Goal: Communication & Community: Participate in discussion

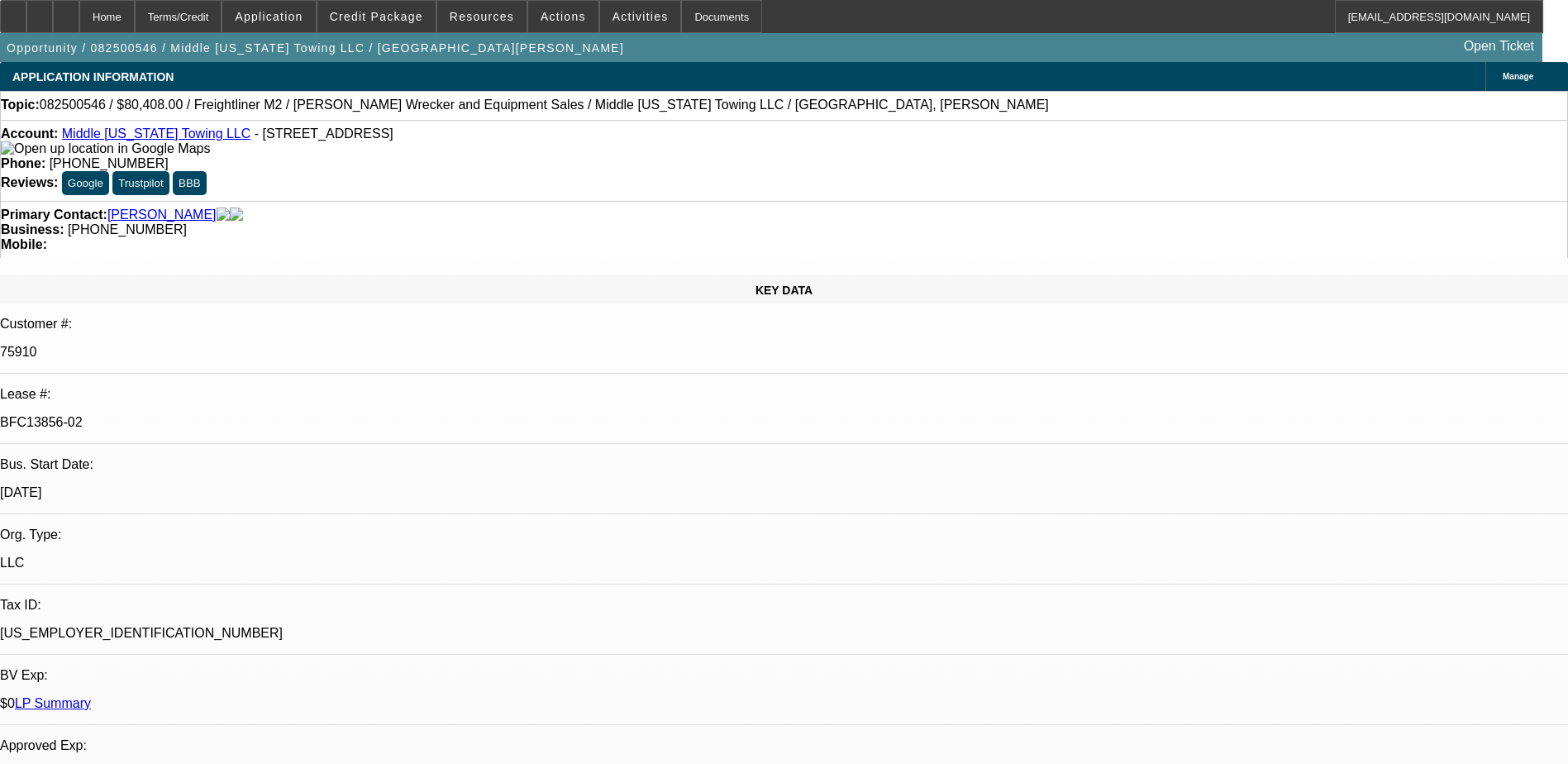
select select "0"
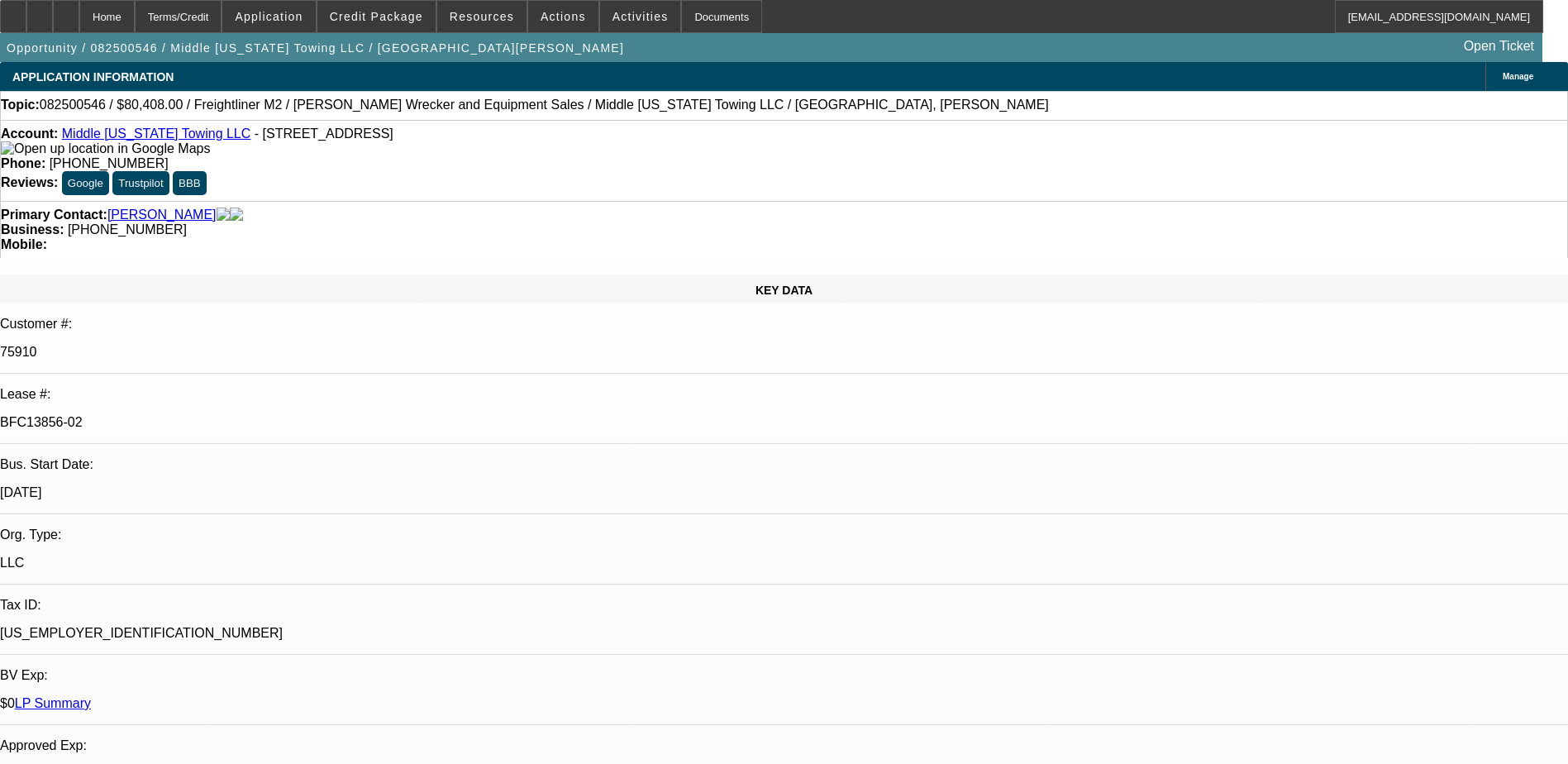
select select "0"
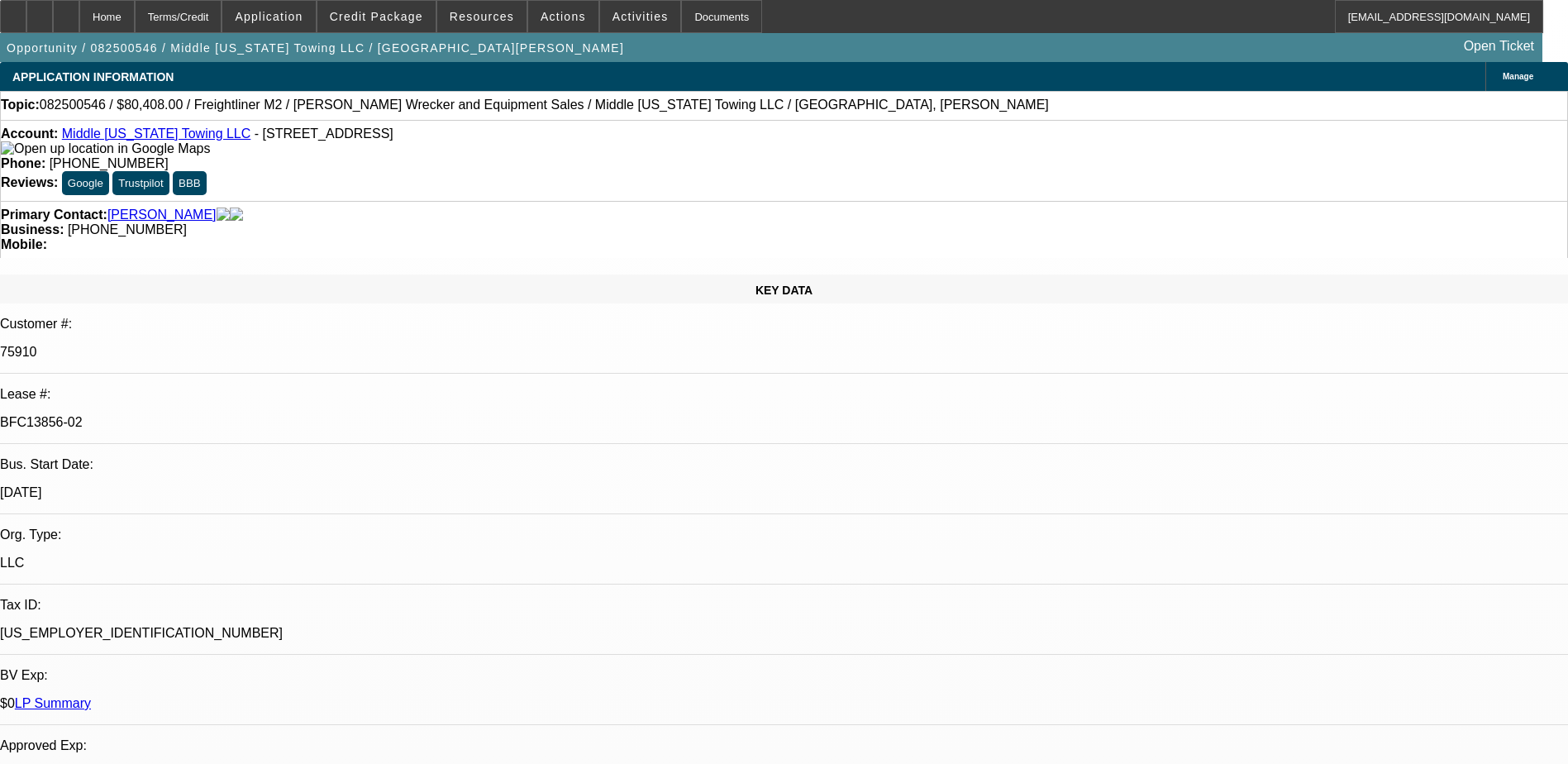
select select "0"
select select "1"
select select "2"
select select "6"
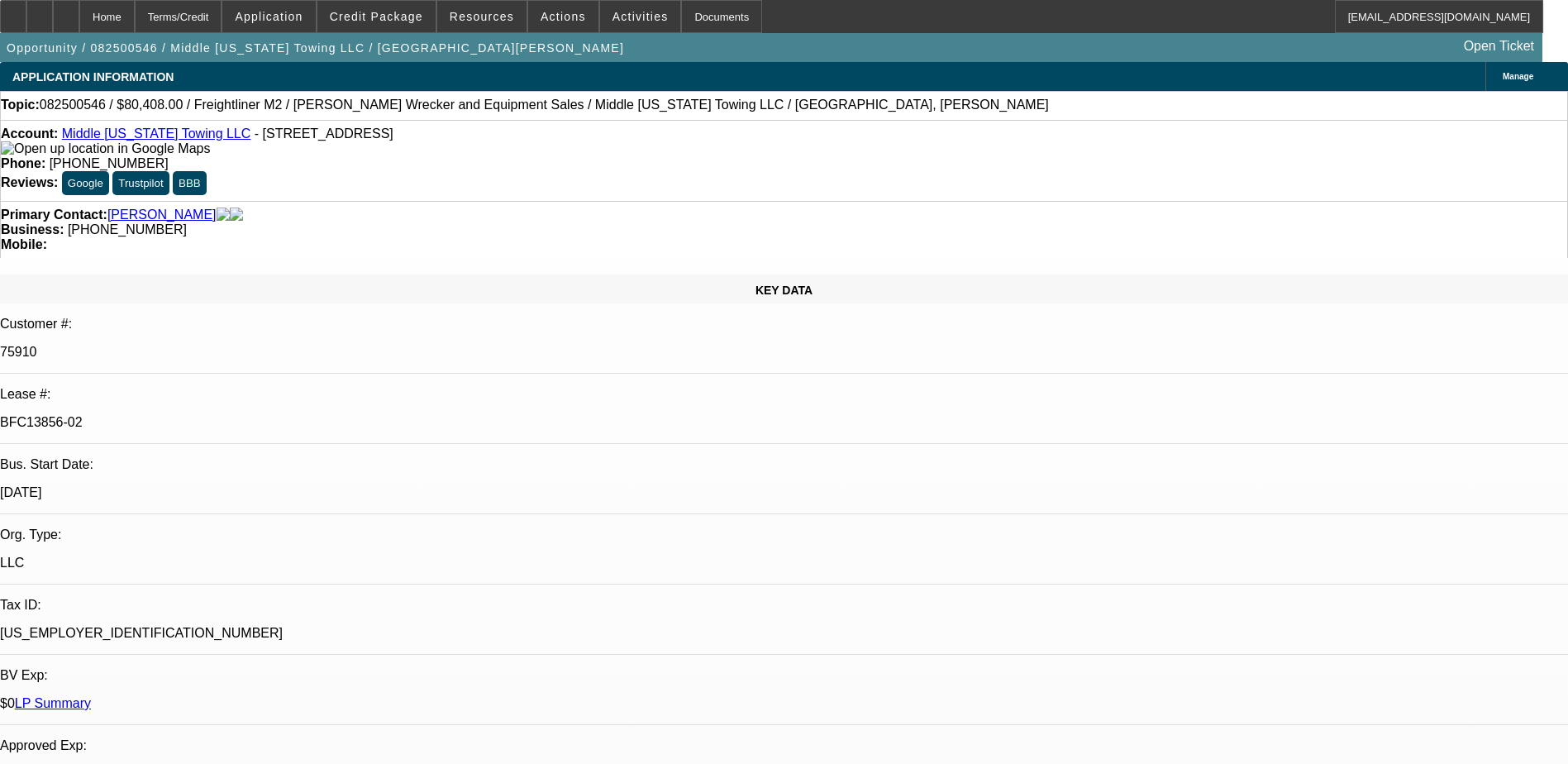
select select "1"
select select "6"
select select "1"
select select "2"
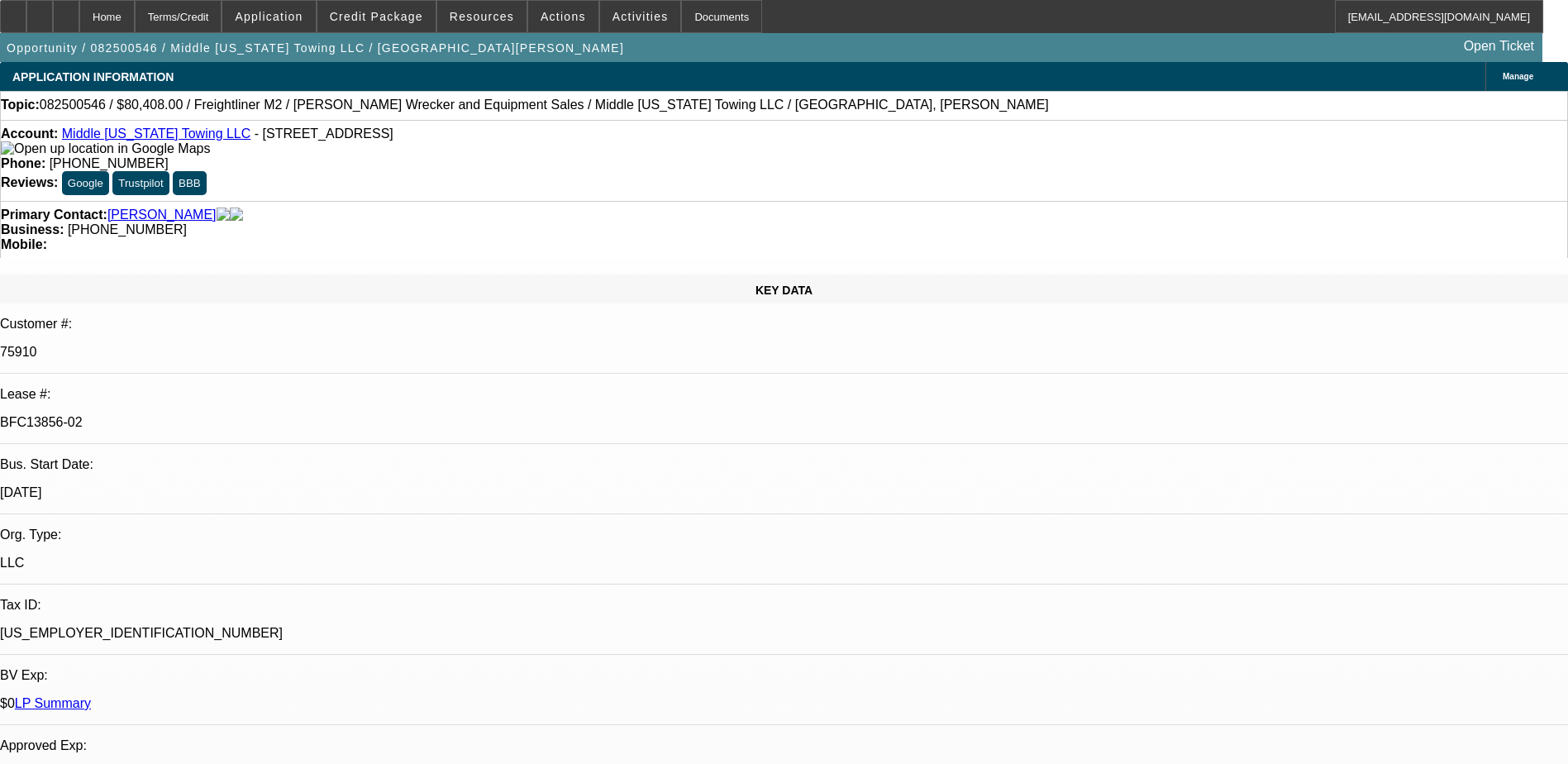
select select "6"
select select "1"
select select "2"
select select "6"
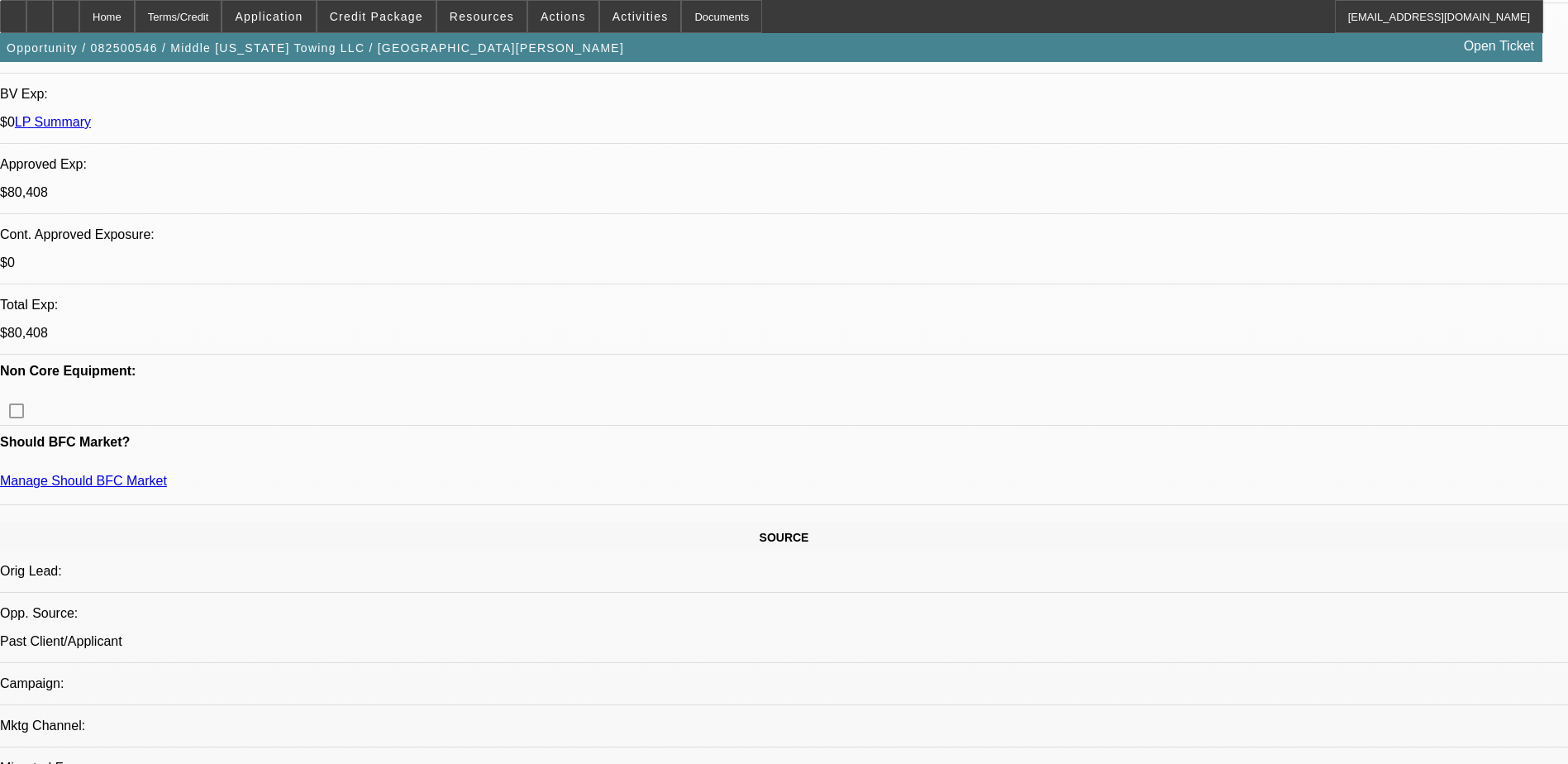
scroll to position [579, 0]
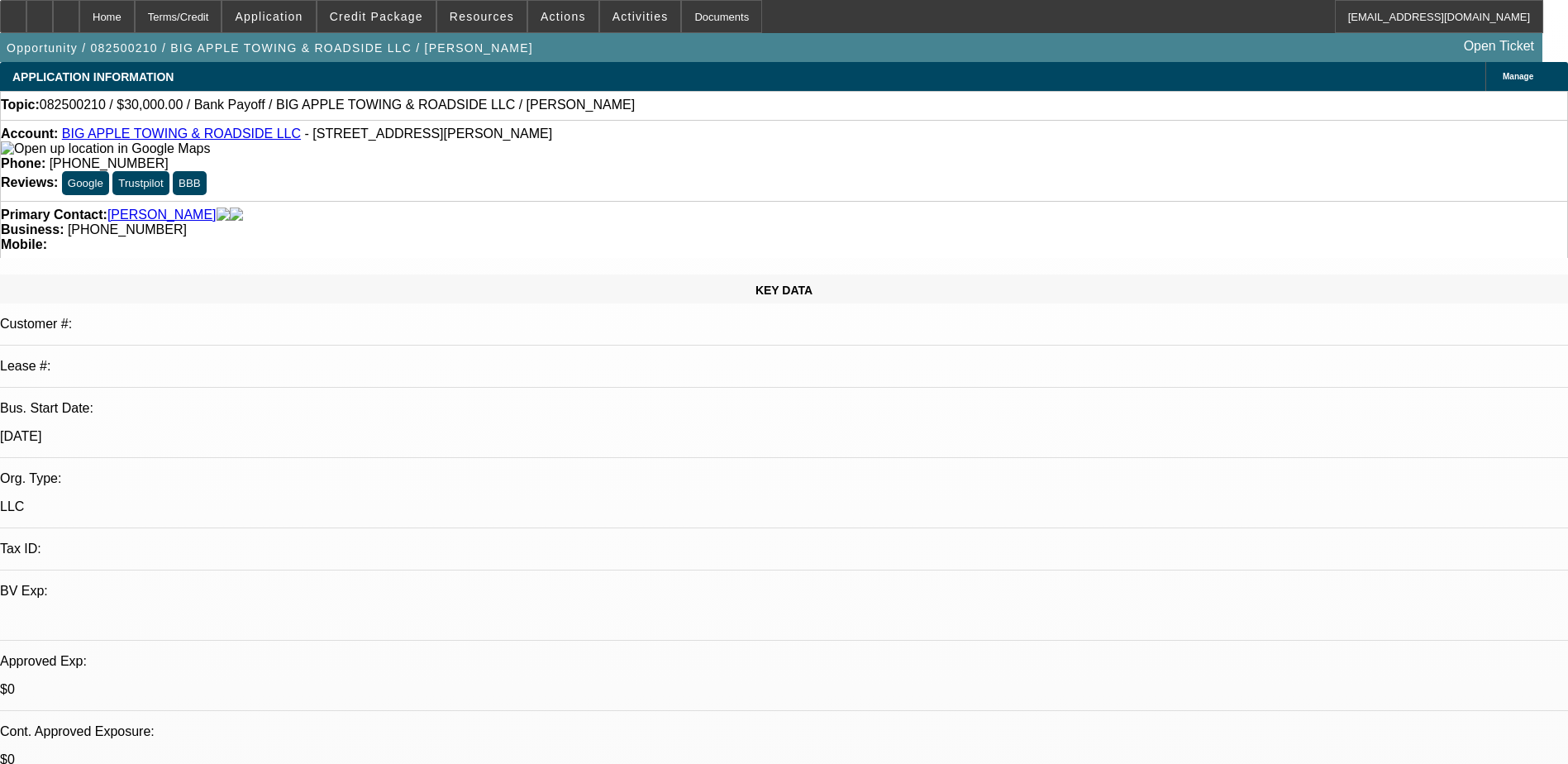
select select "0"
select select "2"
select select "0"
select select "6"
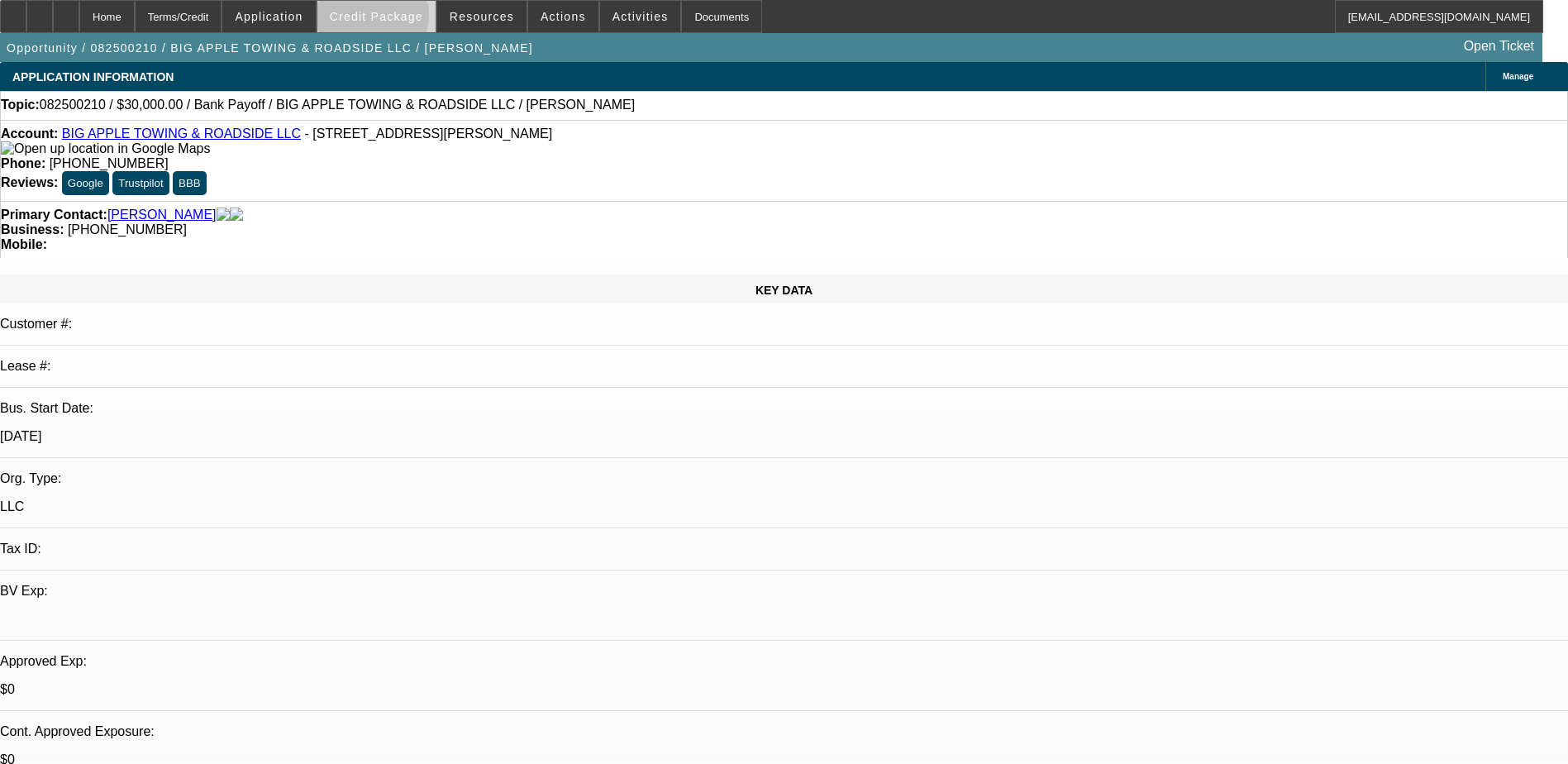
click at [399, 19] on span "Credit Package" at bounding box center [376, 17] width 94 height 14
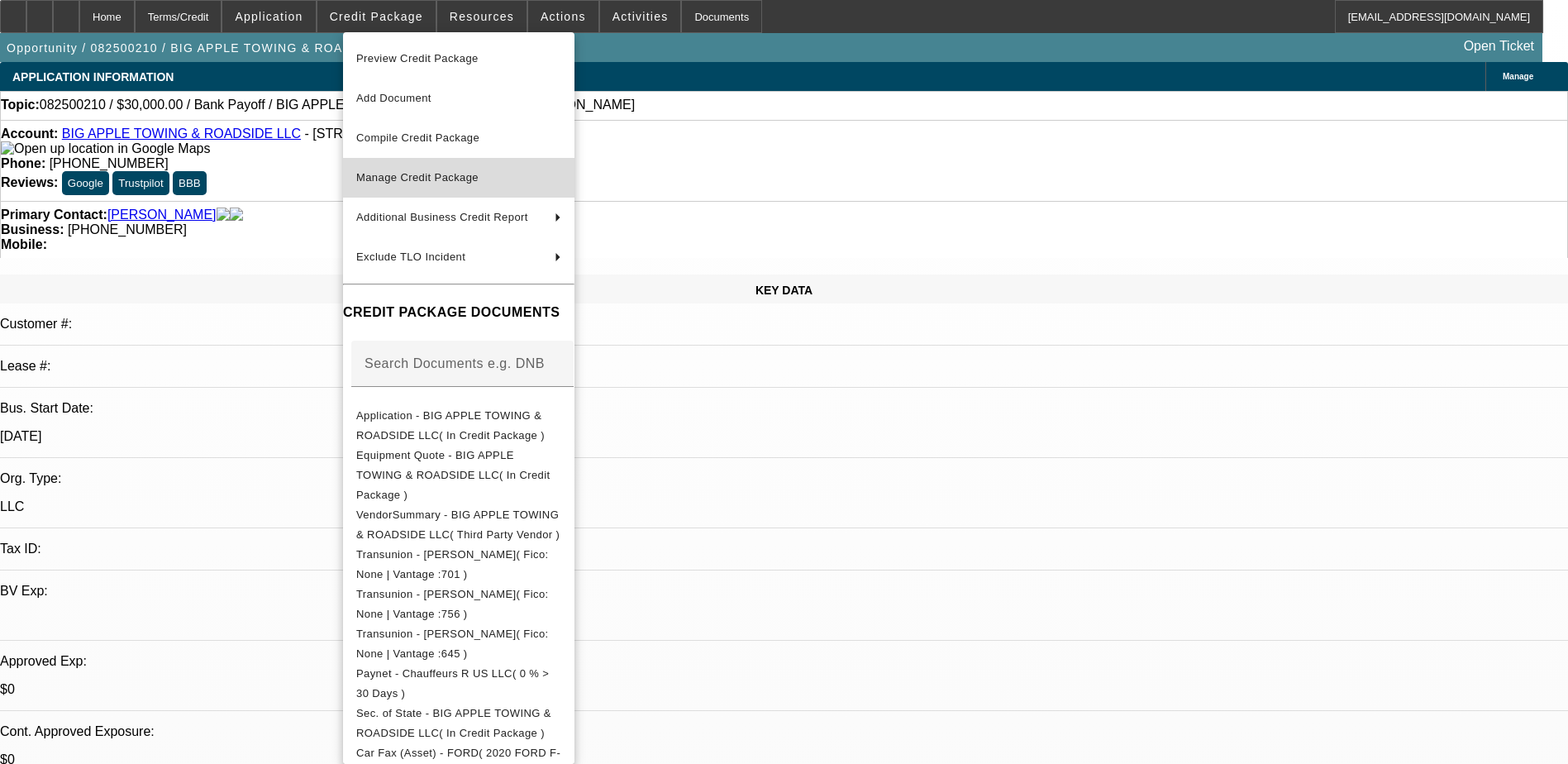
click at [421, 177] on span "Manage Credit Package" at bounding box center [416, 177] width 122 height 13
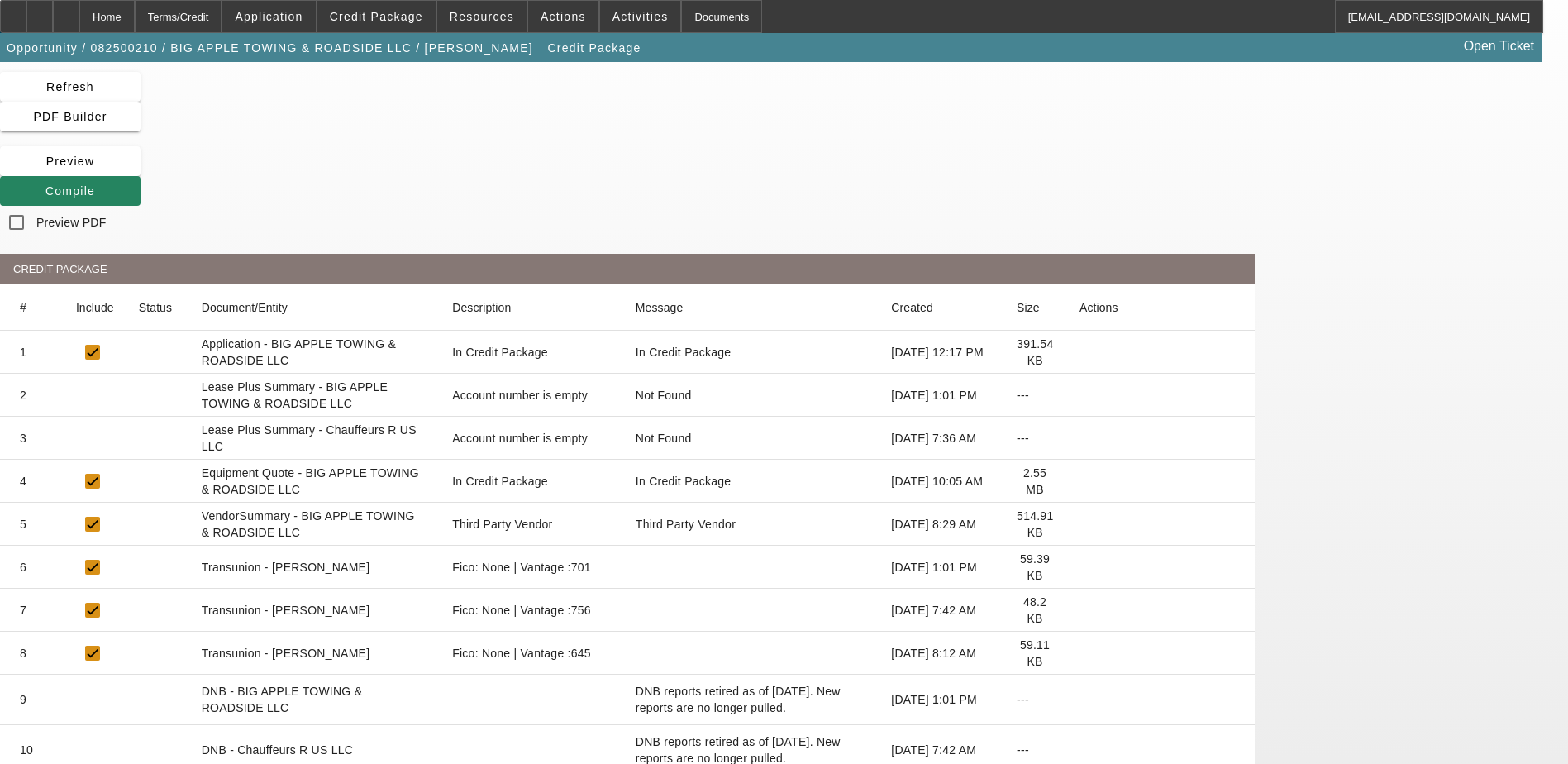
scroll to position [83, 0]
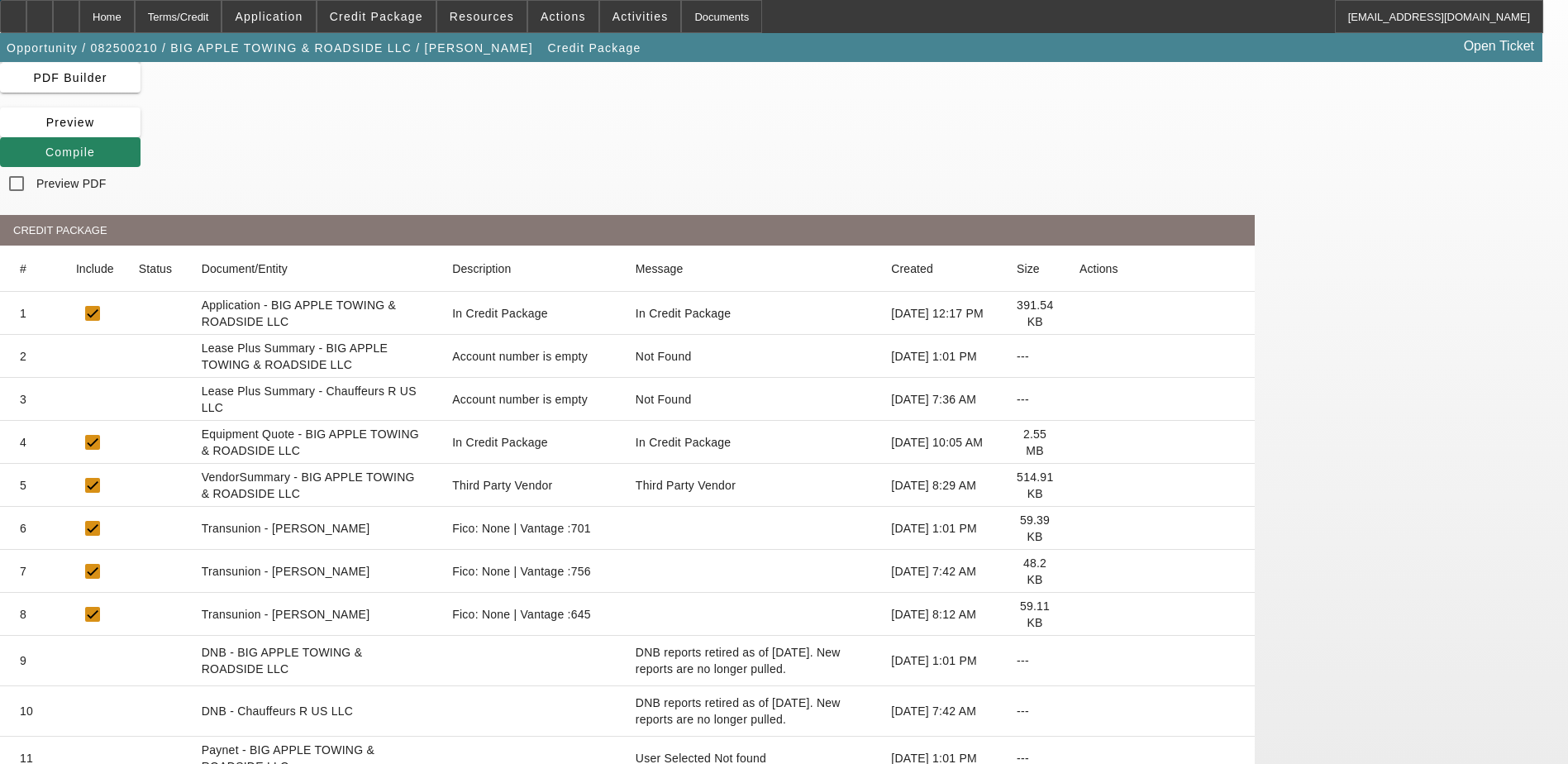
click at [1079, 442] on icon at bounding box center [1079, 442] width 0 height 0
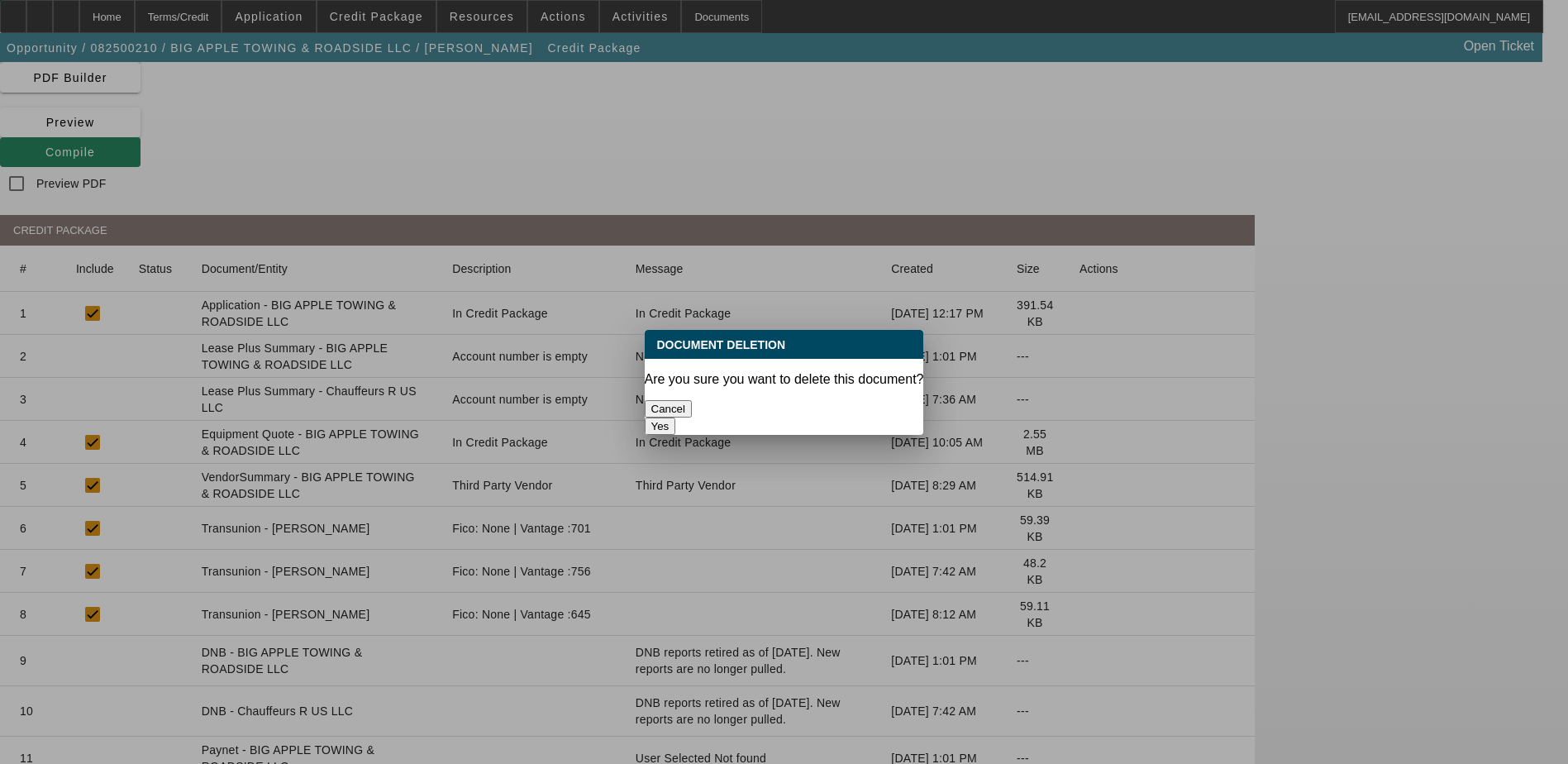
scroll to position [0, 0]
click at [676, 418] on button "Yes" at bounding box center [660, 426] width 31 height 18
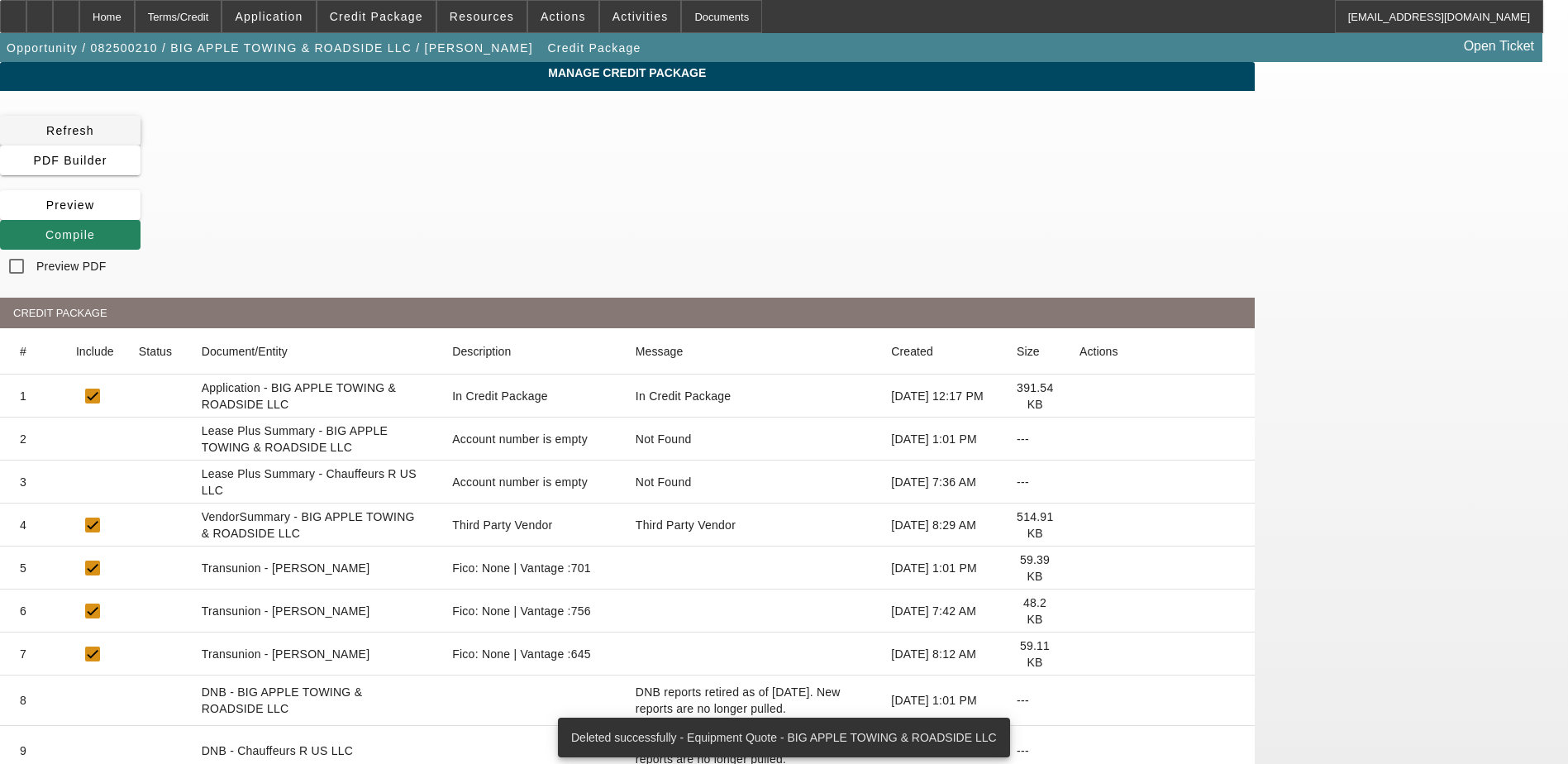
click at [140, 126] on span at bounding box center [70, 131] width 140 height 40
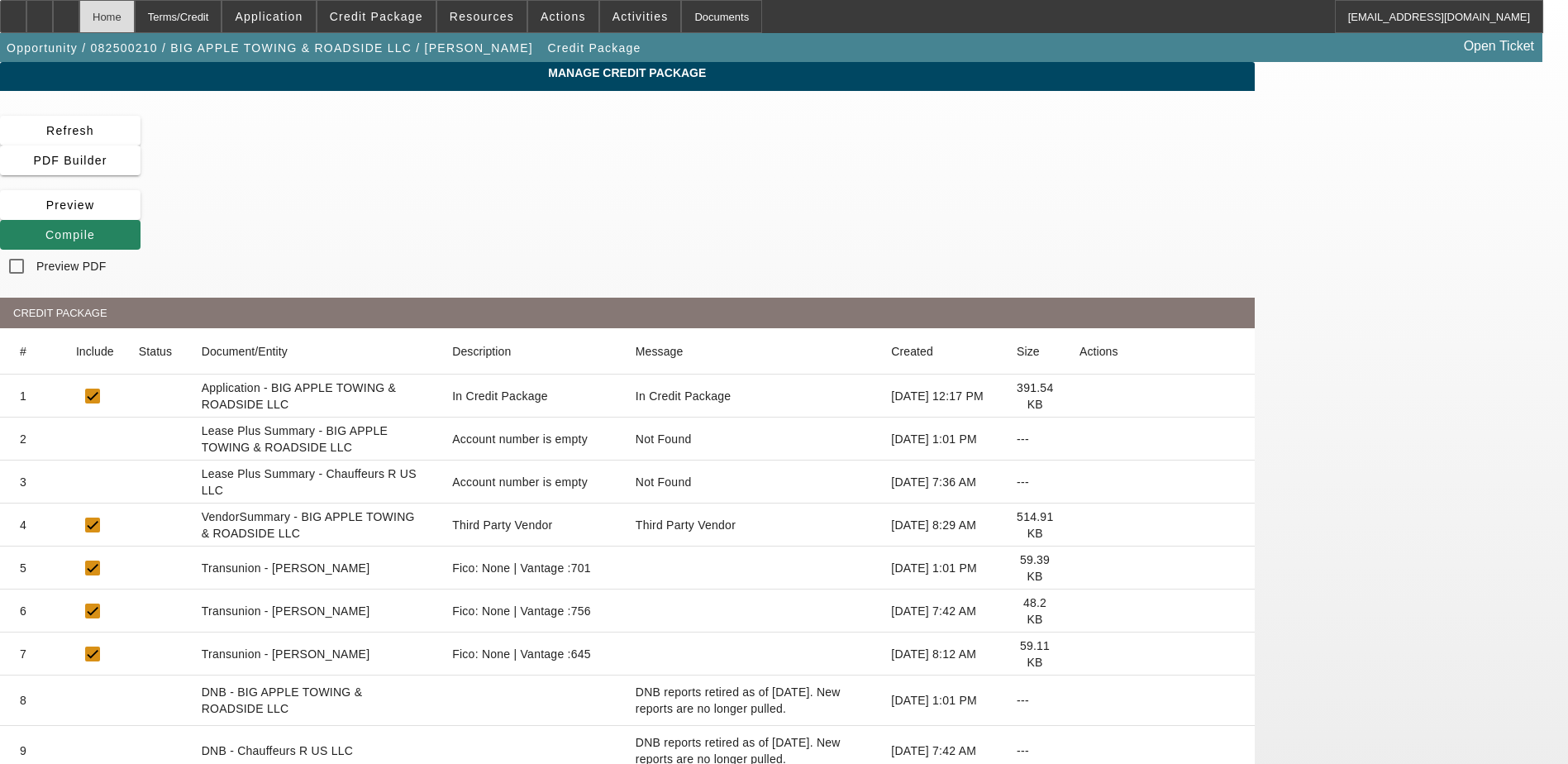
click at [135, 12] on div "Home" at bounding box center [106, 17] width 56 height 33
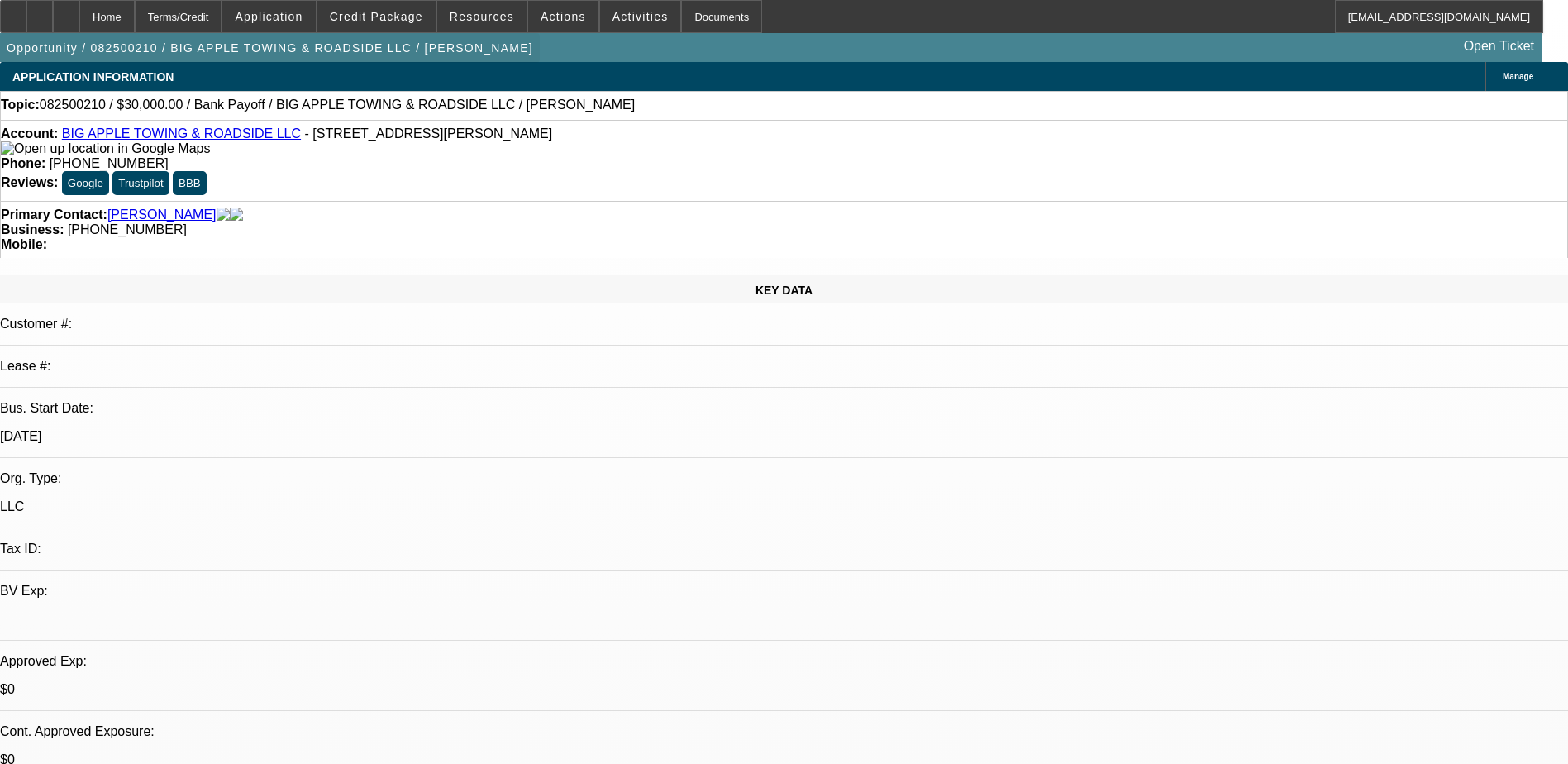
select select "0"
select select "2"
select select "0"
select select "6"
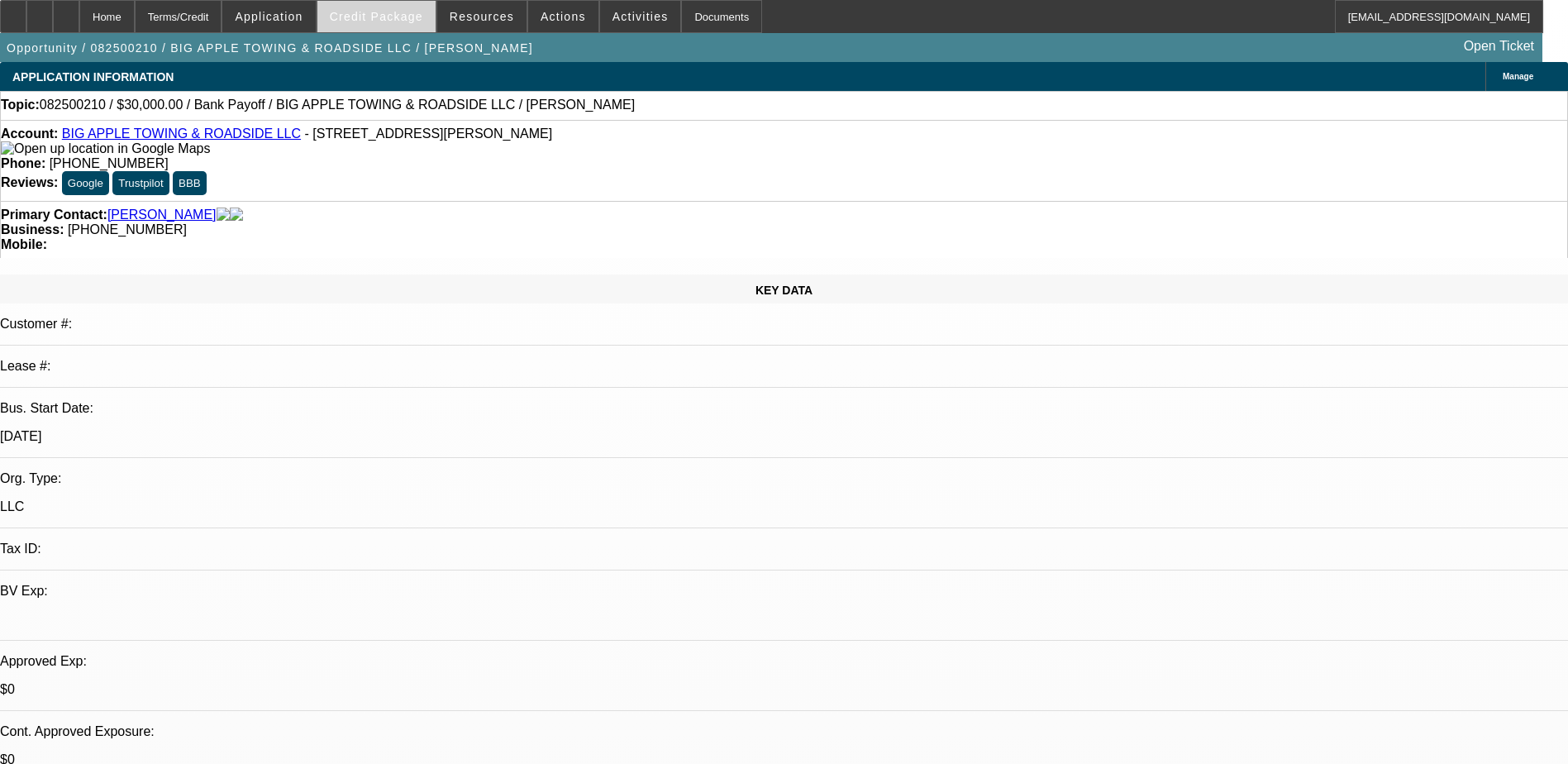
click at [400, 16] on span "Credit Package" at bounding box center [376, 17] width 94 height 14
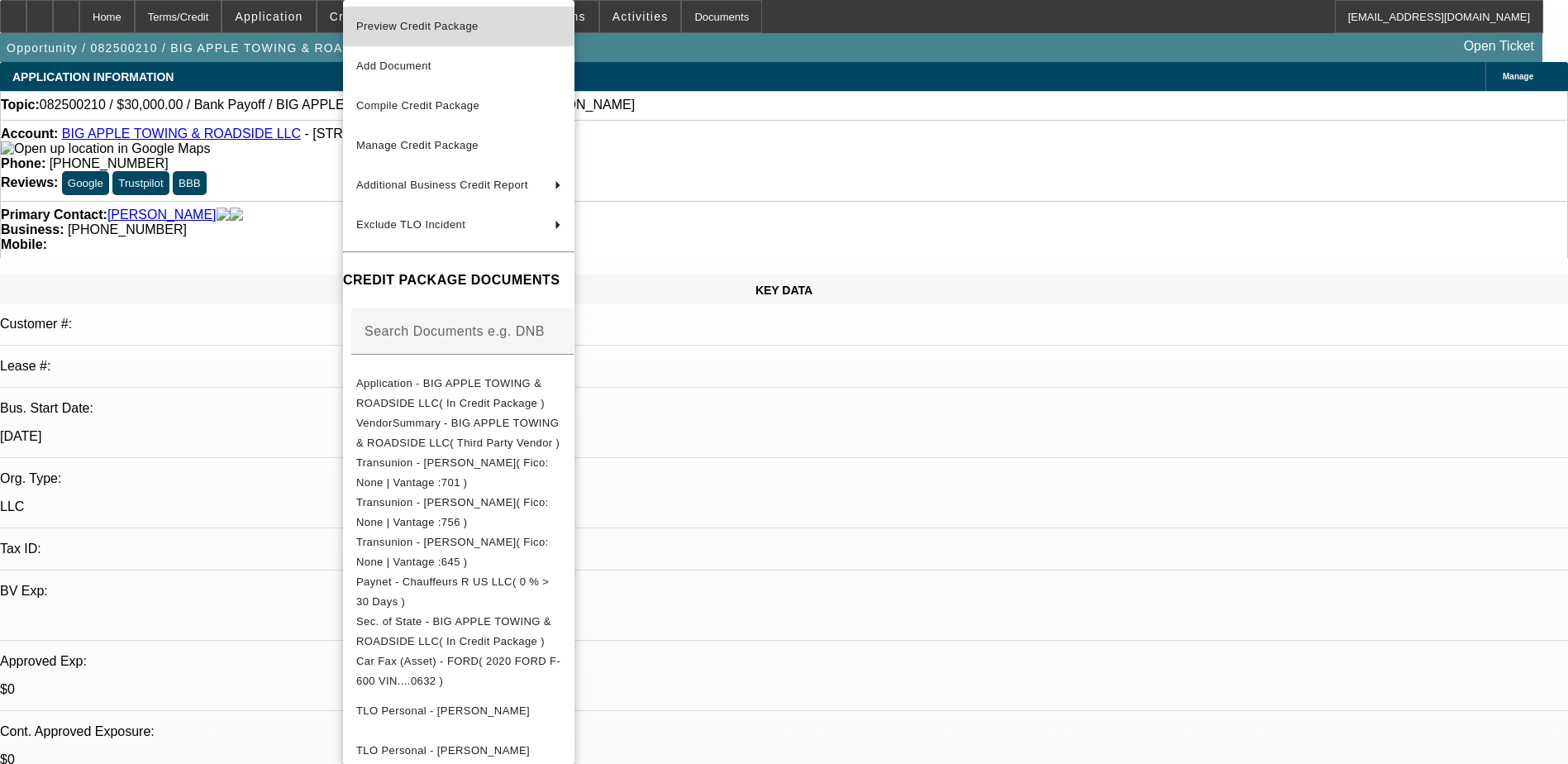
click at [445, 39] on button "Preview Credit Package" at bounding box center [458, 26] width 231 height 40
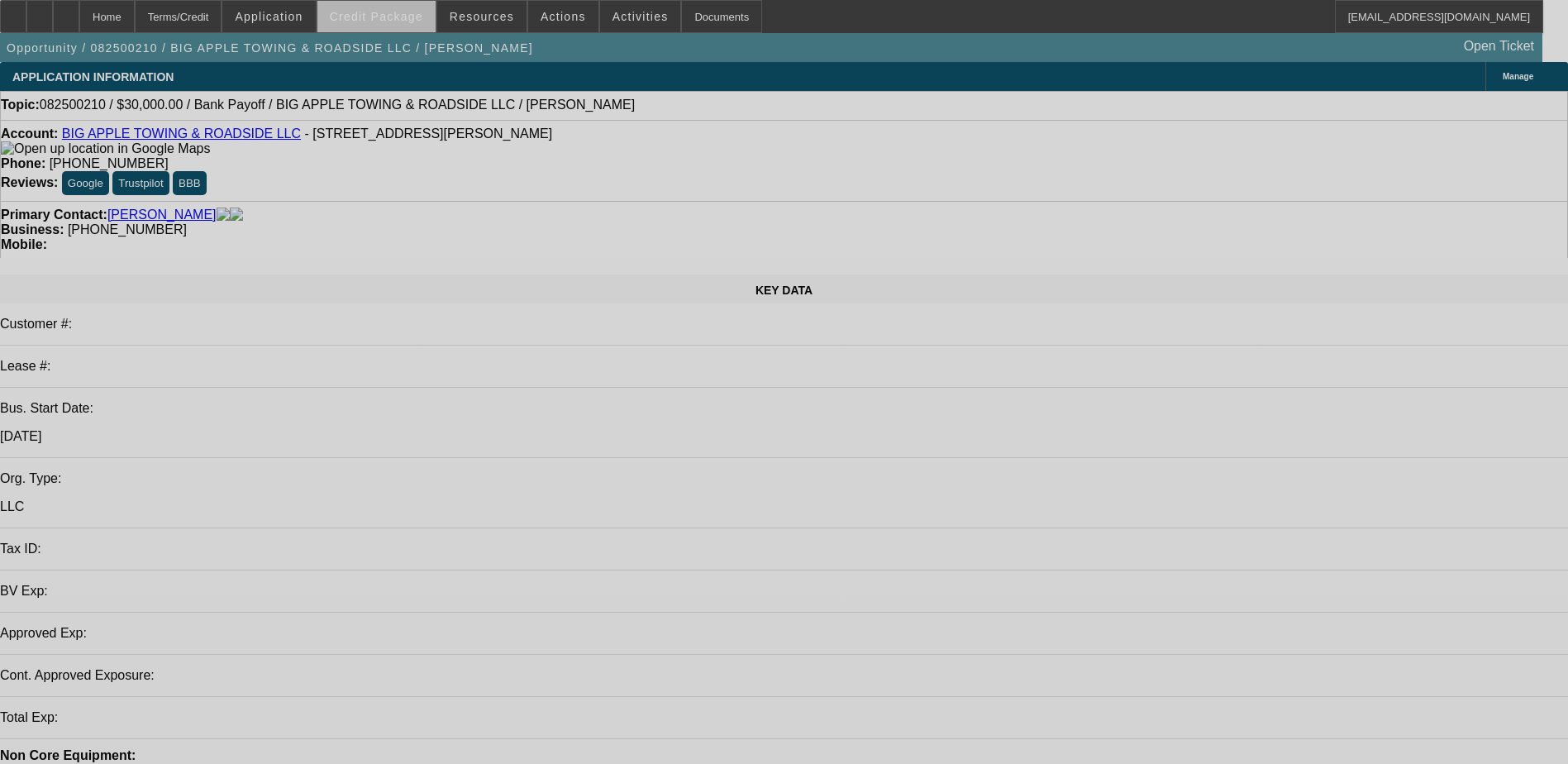
select select "0"
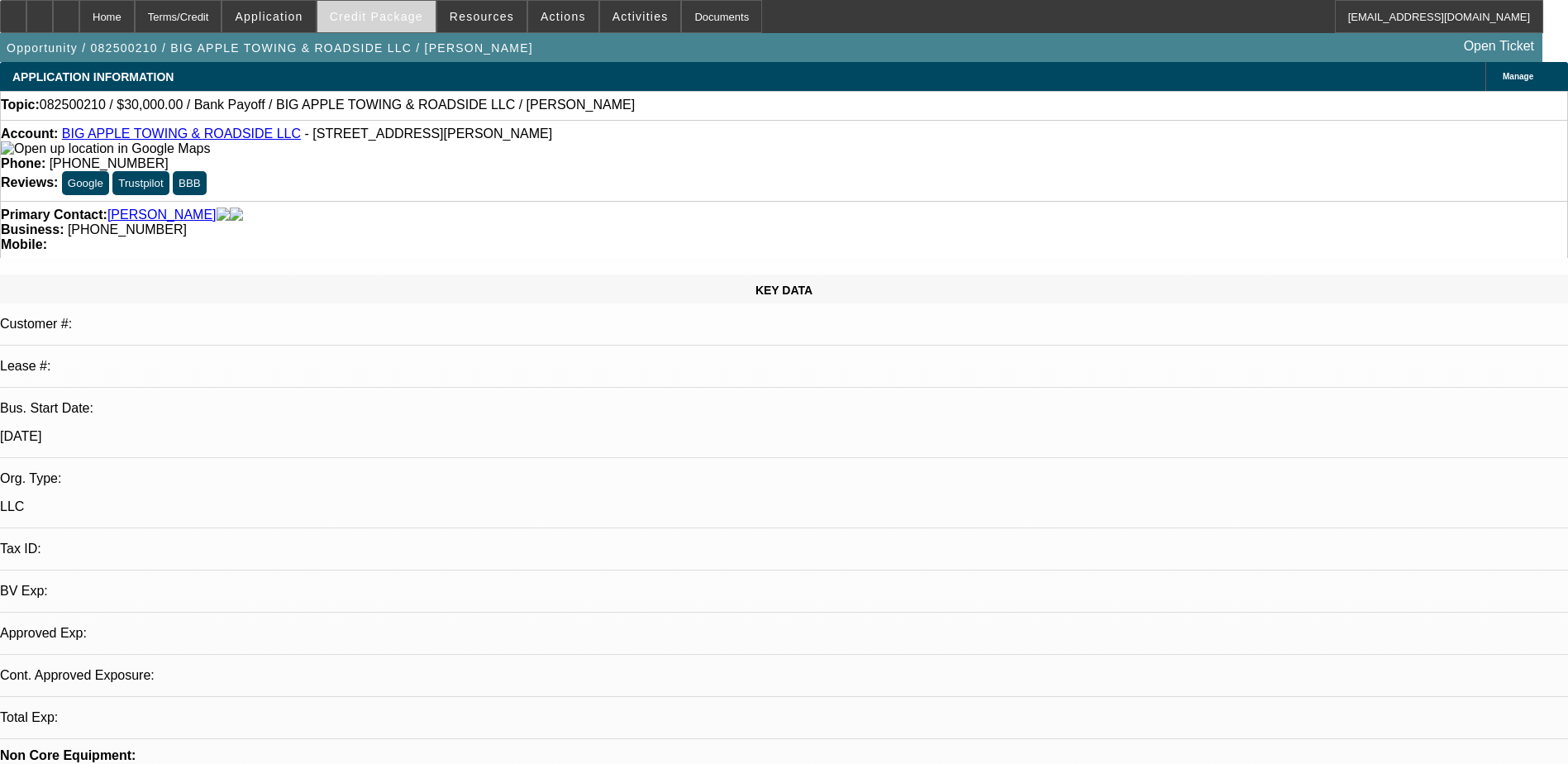
select select "0"
select select "1"
select select "2"
select select "6"
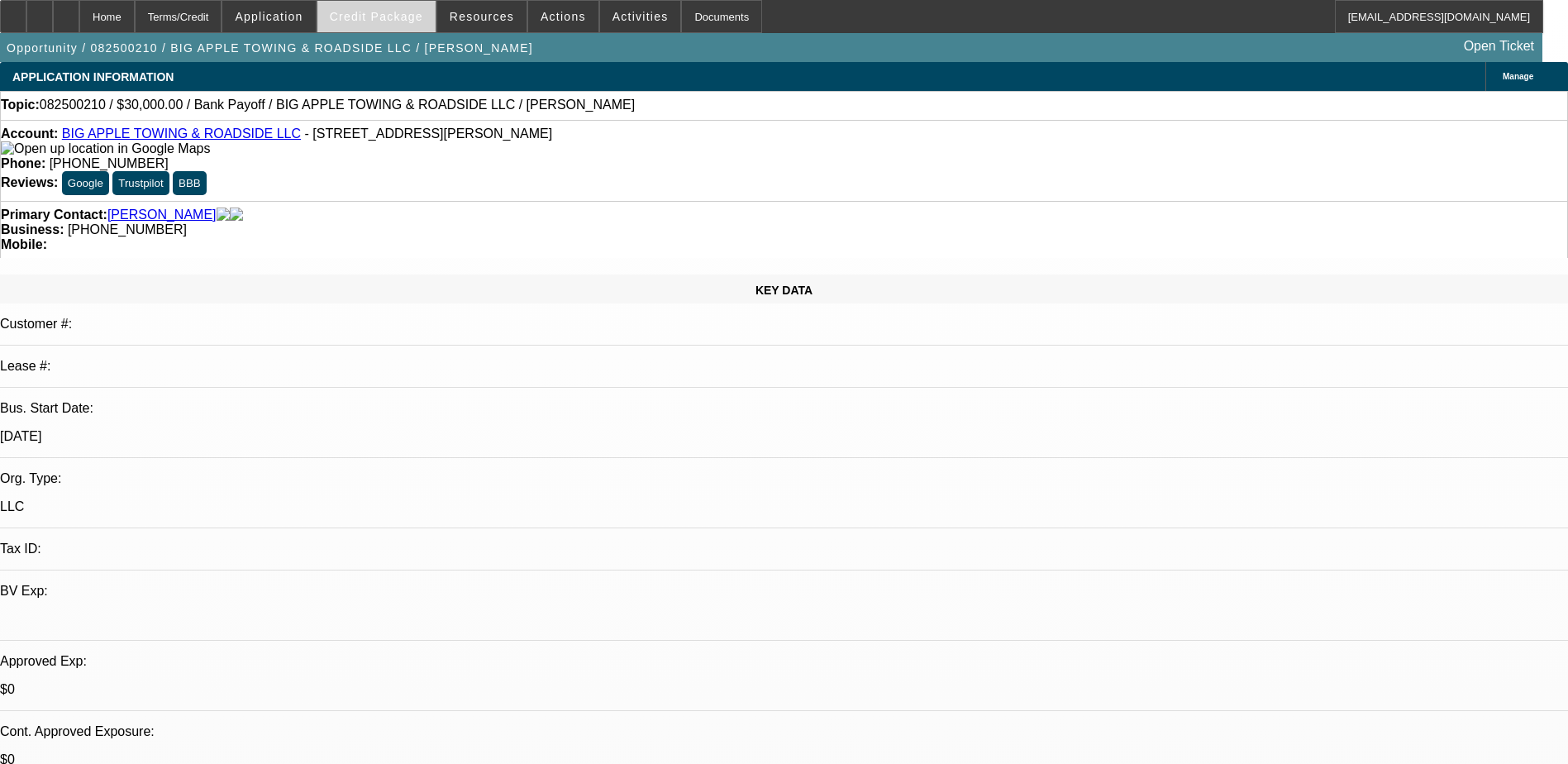
click at [396, 16] on span "Credit Package" at bounding box center [376, 17] width 94 height 14
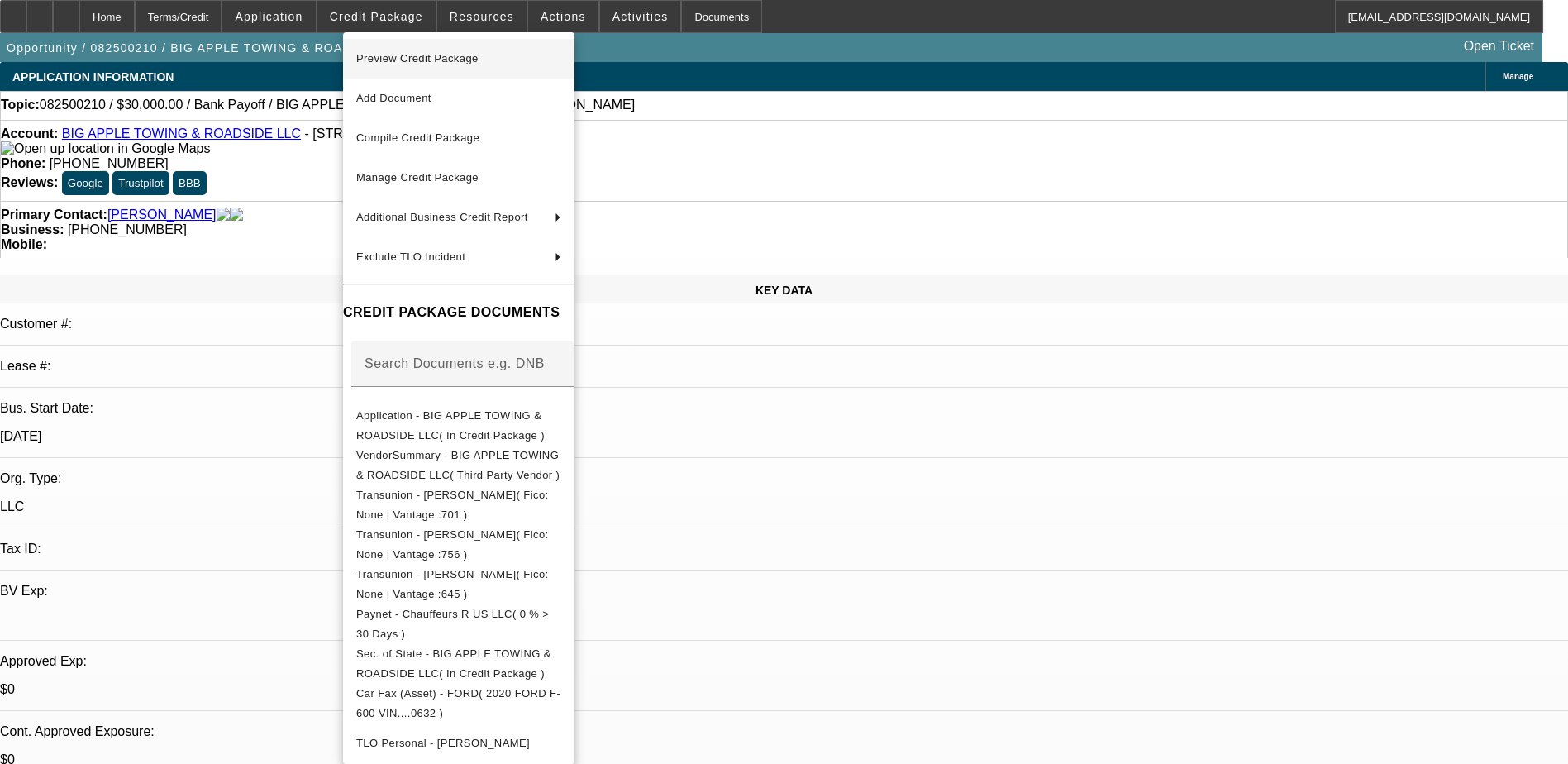
click at [464, 70] on button "Preview Credit Package" at bounding box center [458, 59] width 231 height 40
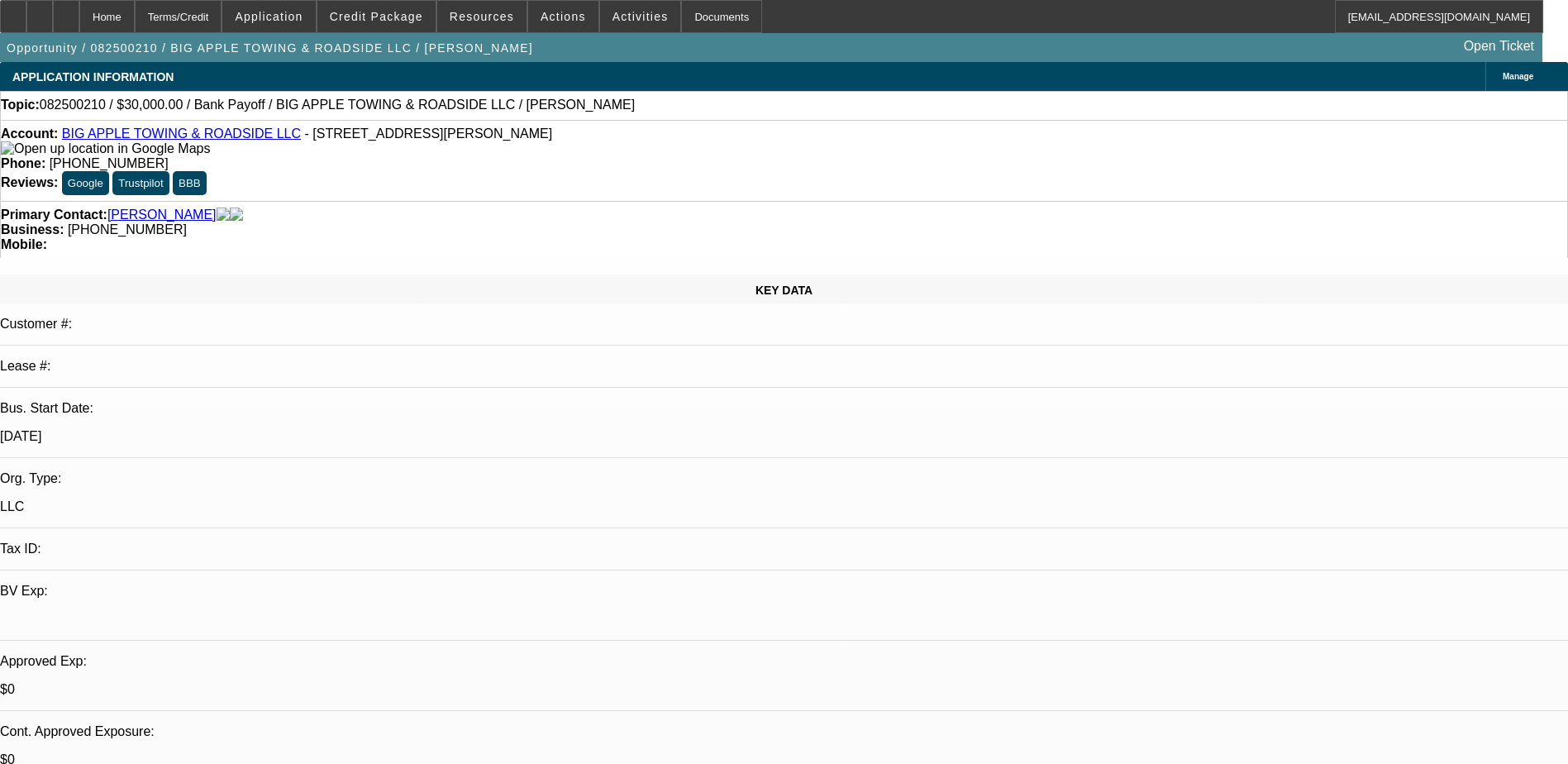
click at [40, 11] on icon at bounding box center [40, 11] width 0 height 0
radio input "true"
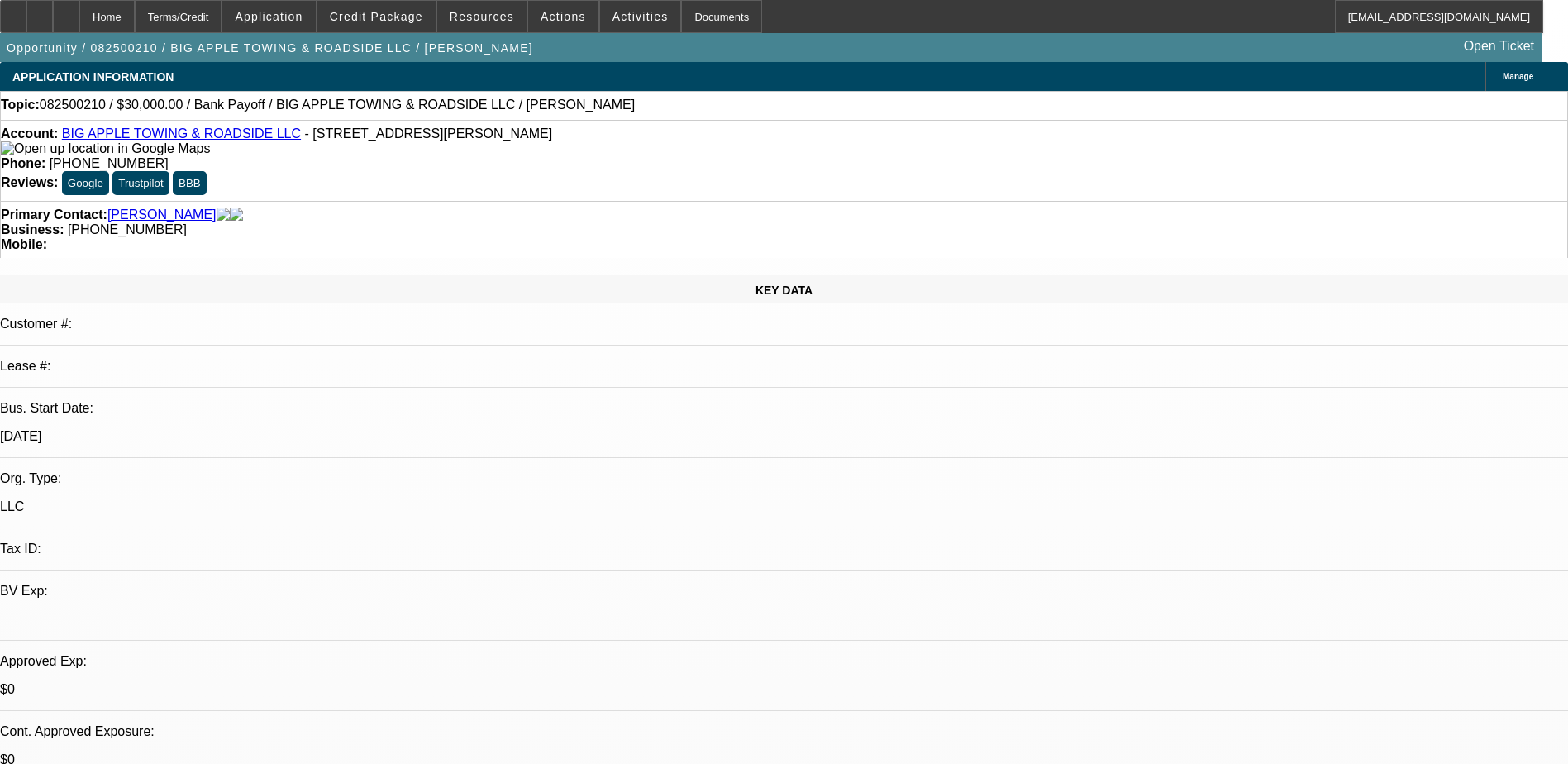
type textarea "T"
paste textarea "Francis Torres (973) 336-5589"
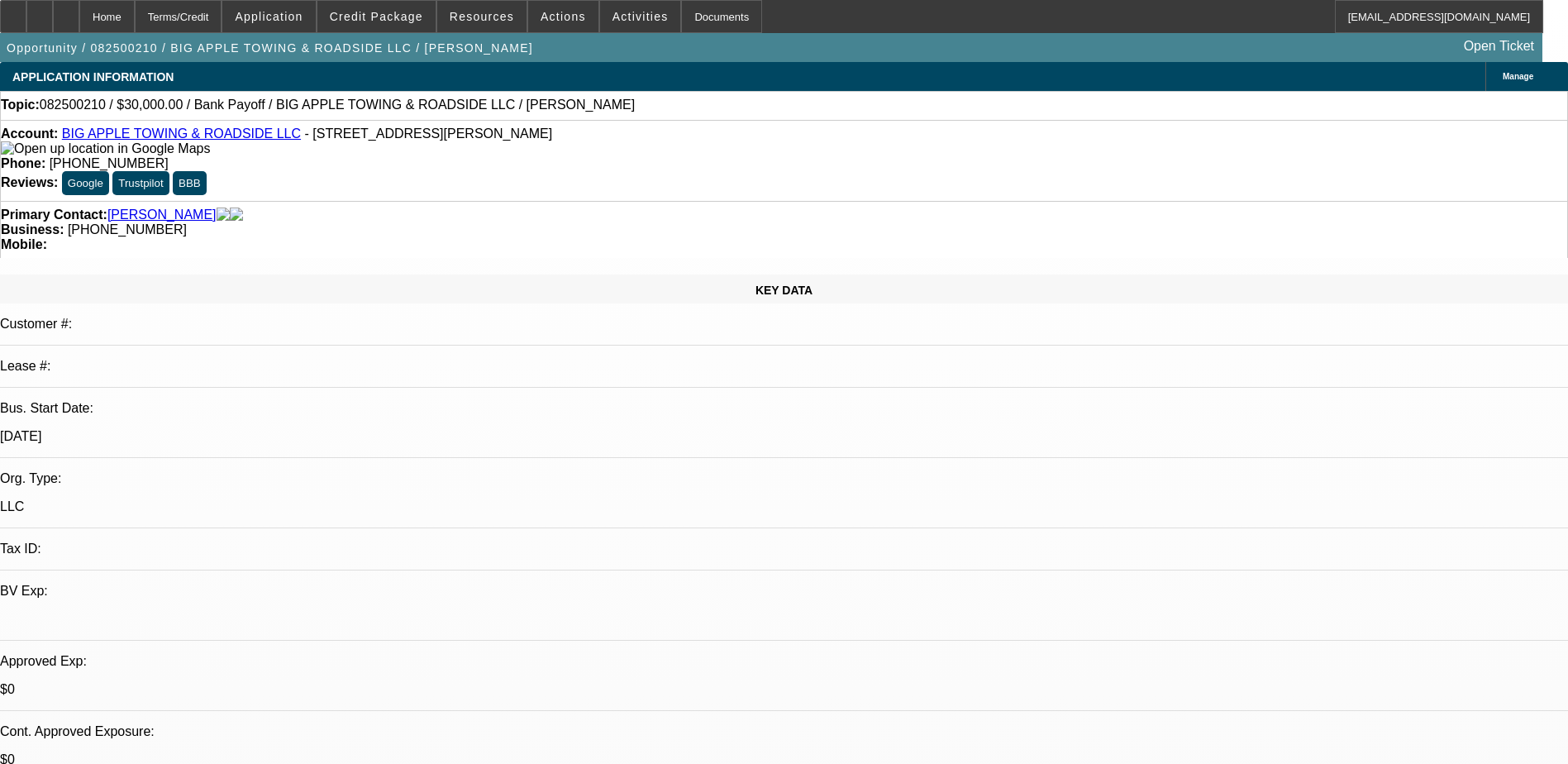
type textarea "tt seller, Francis Torres at (973) 336-5589. She said the DMV holds the title, …"
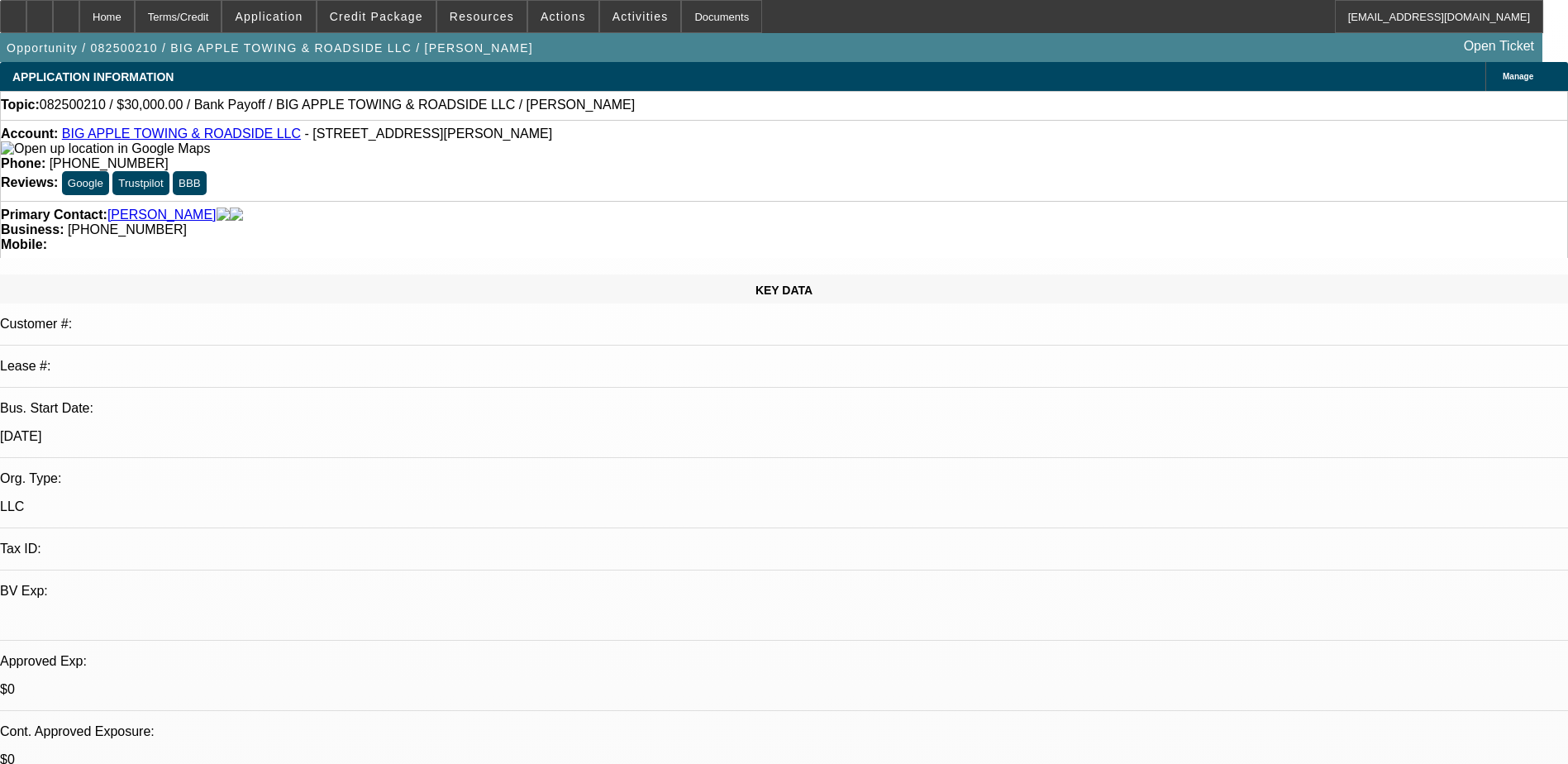
radio input "true"
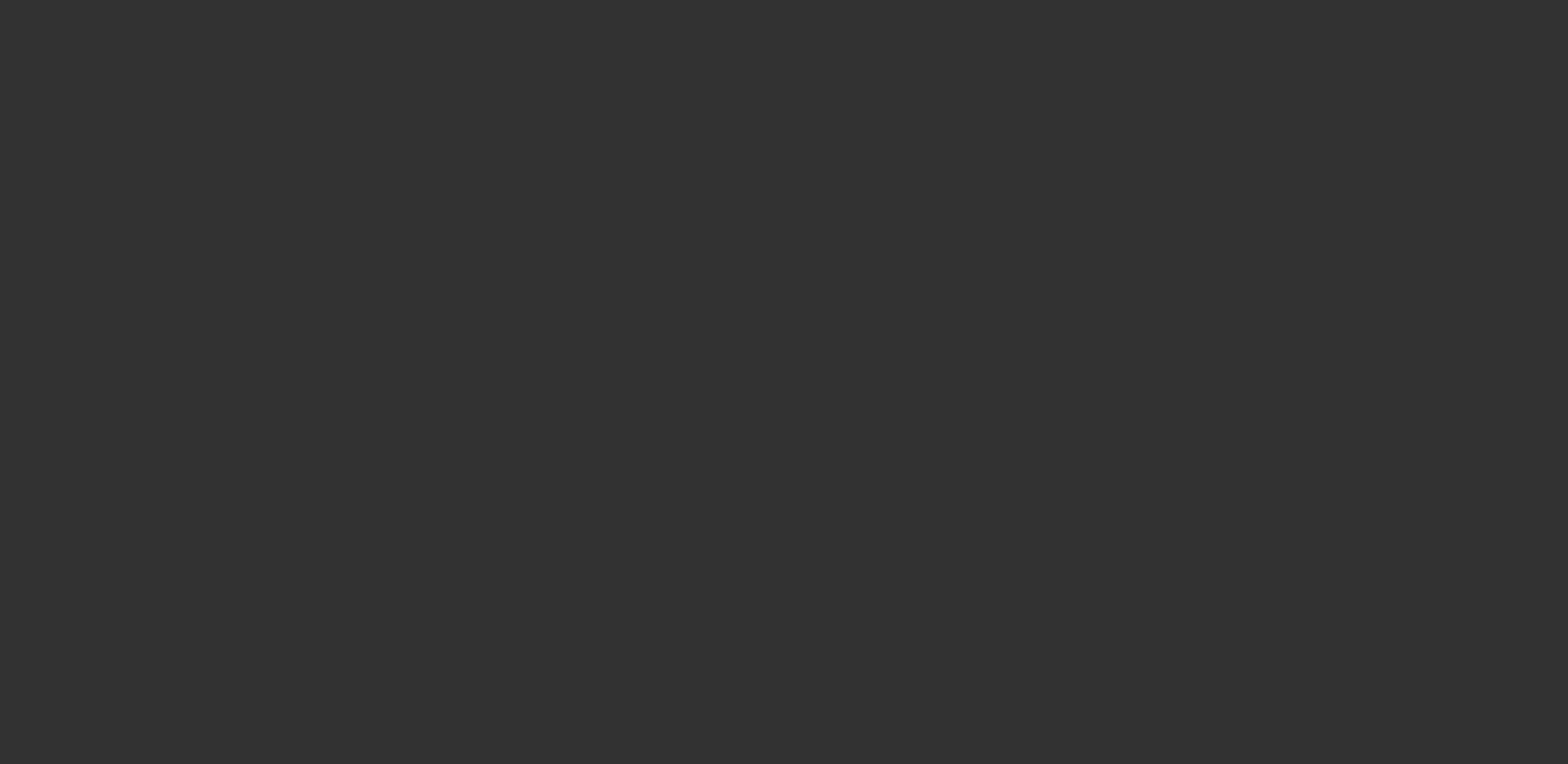
scroll to position [0, 0]
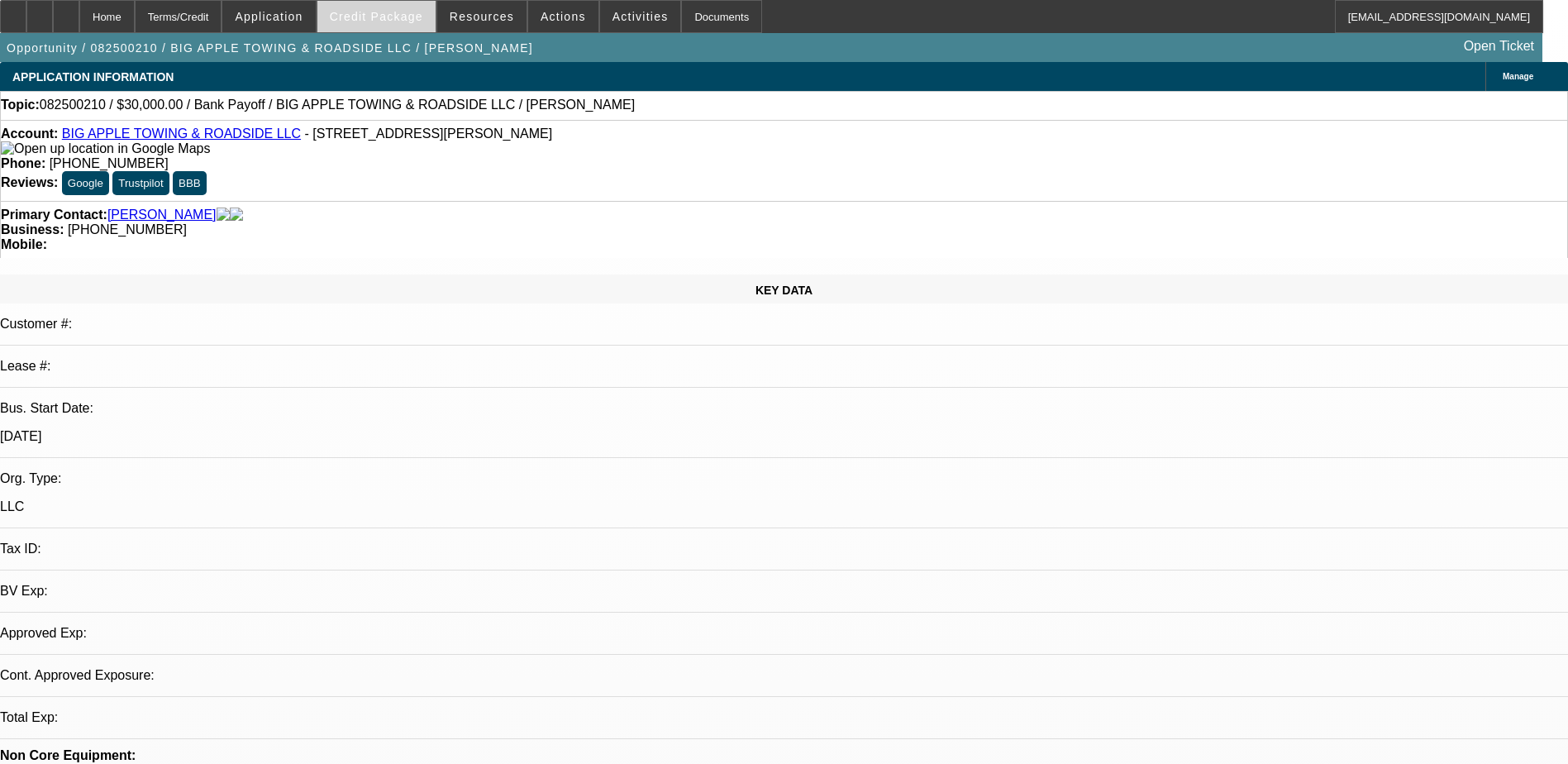
select select "0"
select select "1"
select select "2"
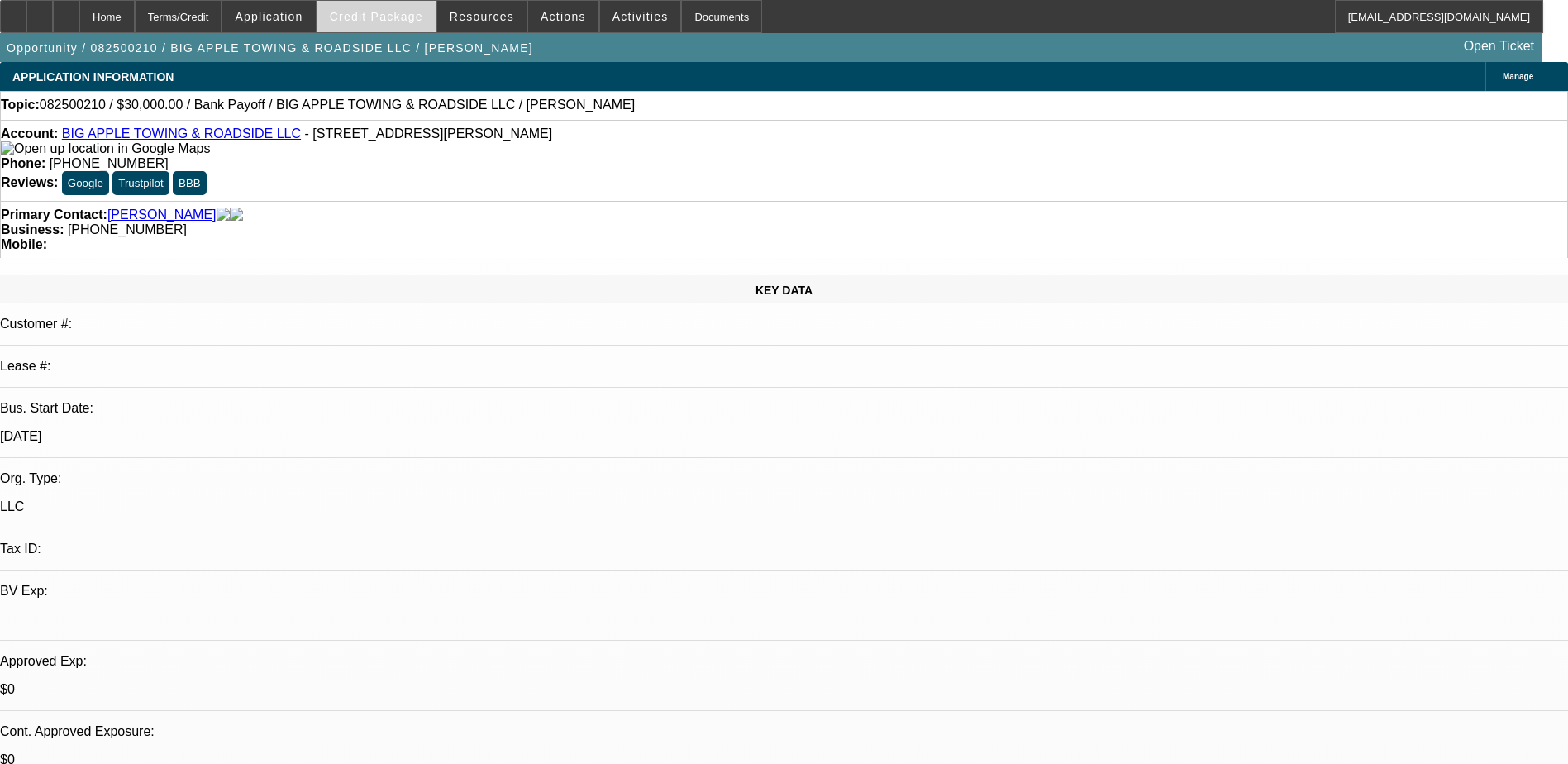
select select "6"
click at [409, 14] on span "Credit Package" at bounding box center [376, 17] width 94 height 14
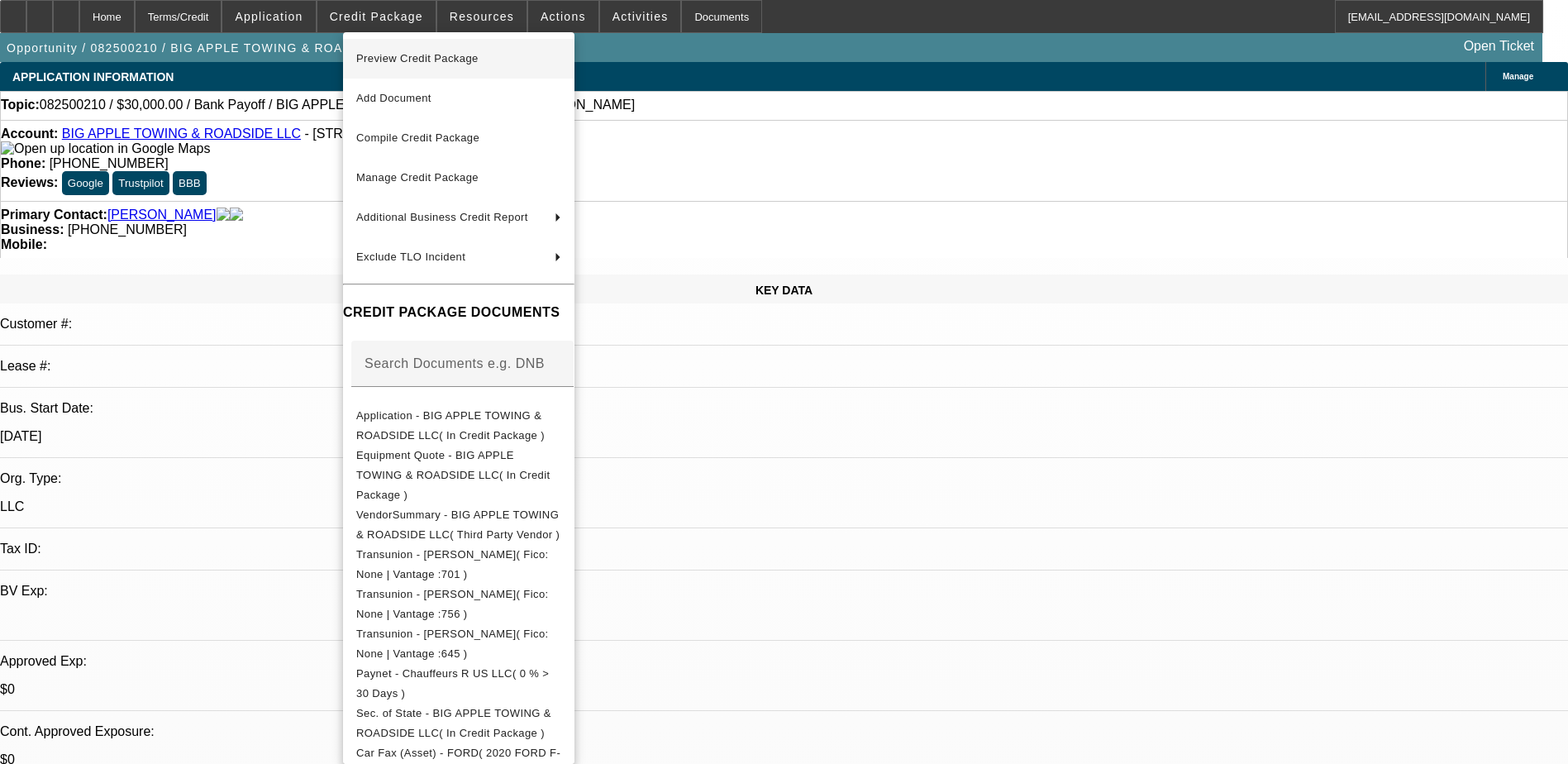
click at [454, 51] on span "Preview Credit Package" at bounding box center [458, 59] width 205 height 20
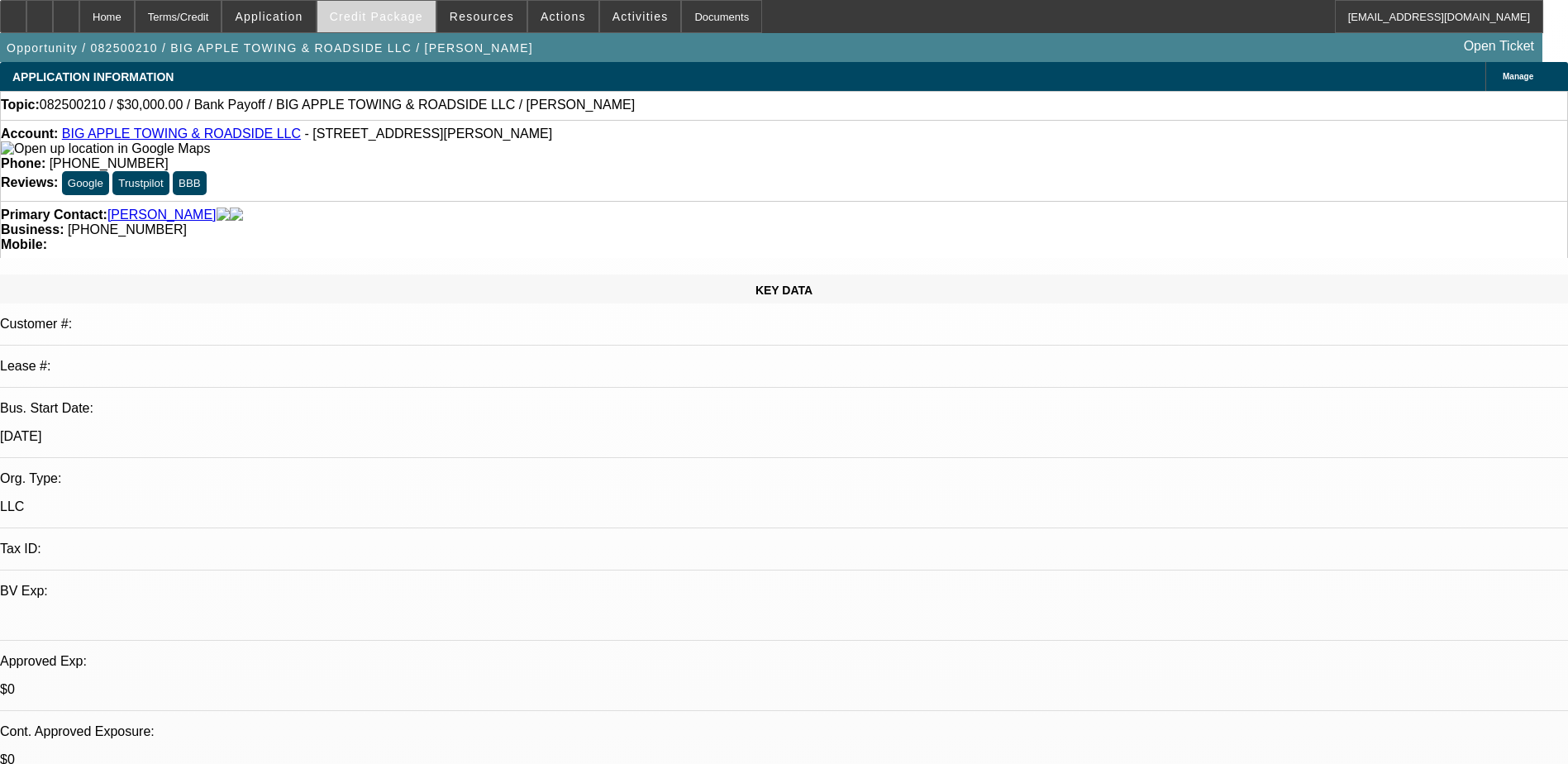
click at [389, 16] on span "Credit Package" at bounding box center [376, 17] width 94 height 14
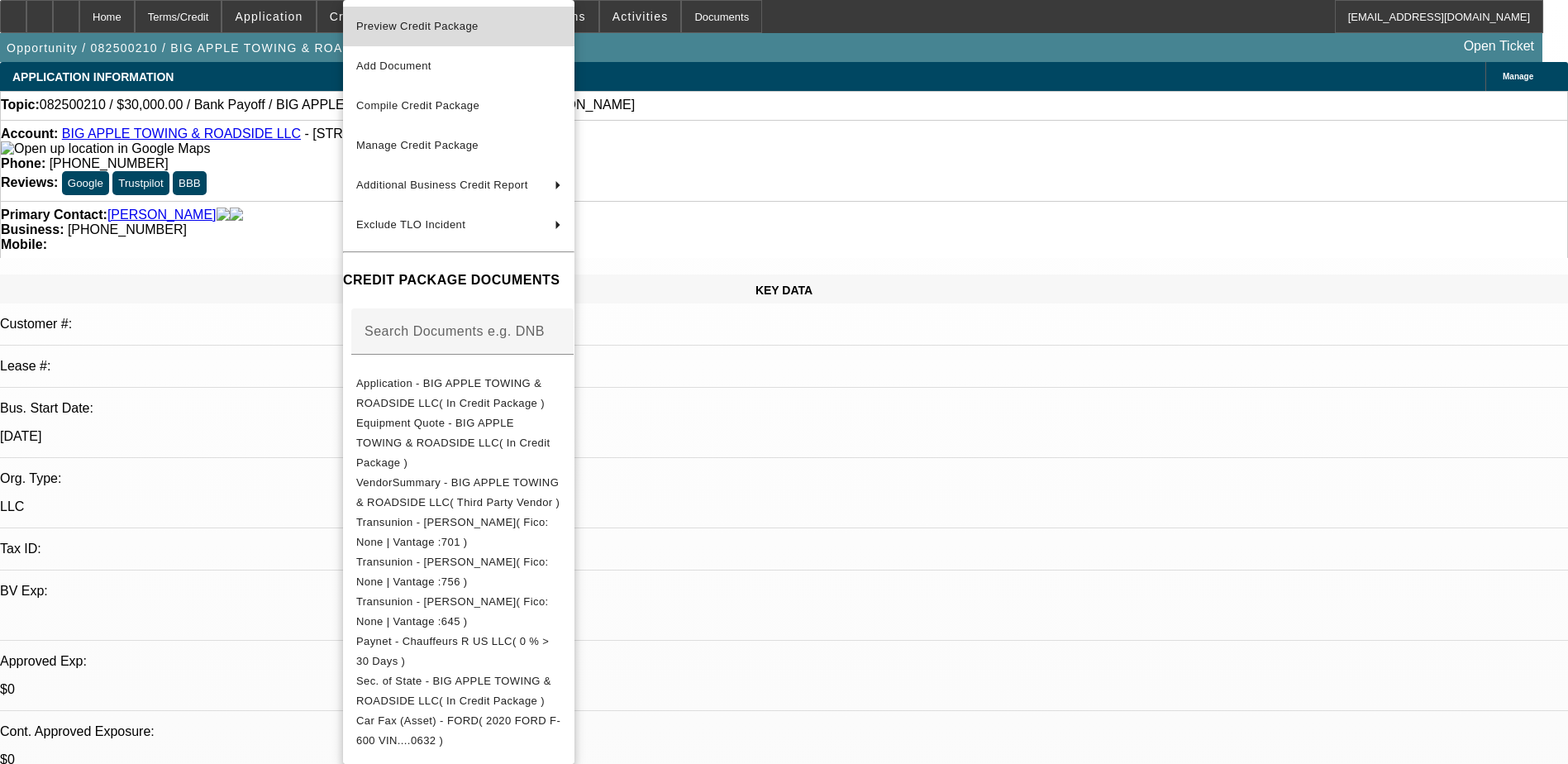
click at [465, 34] on span "Preview Credit Package" at bounding box center [458, 26] width 205 height 20
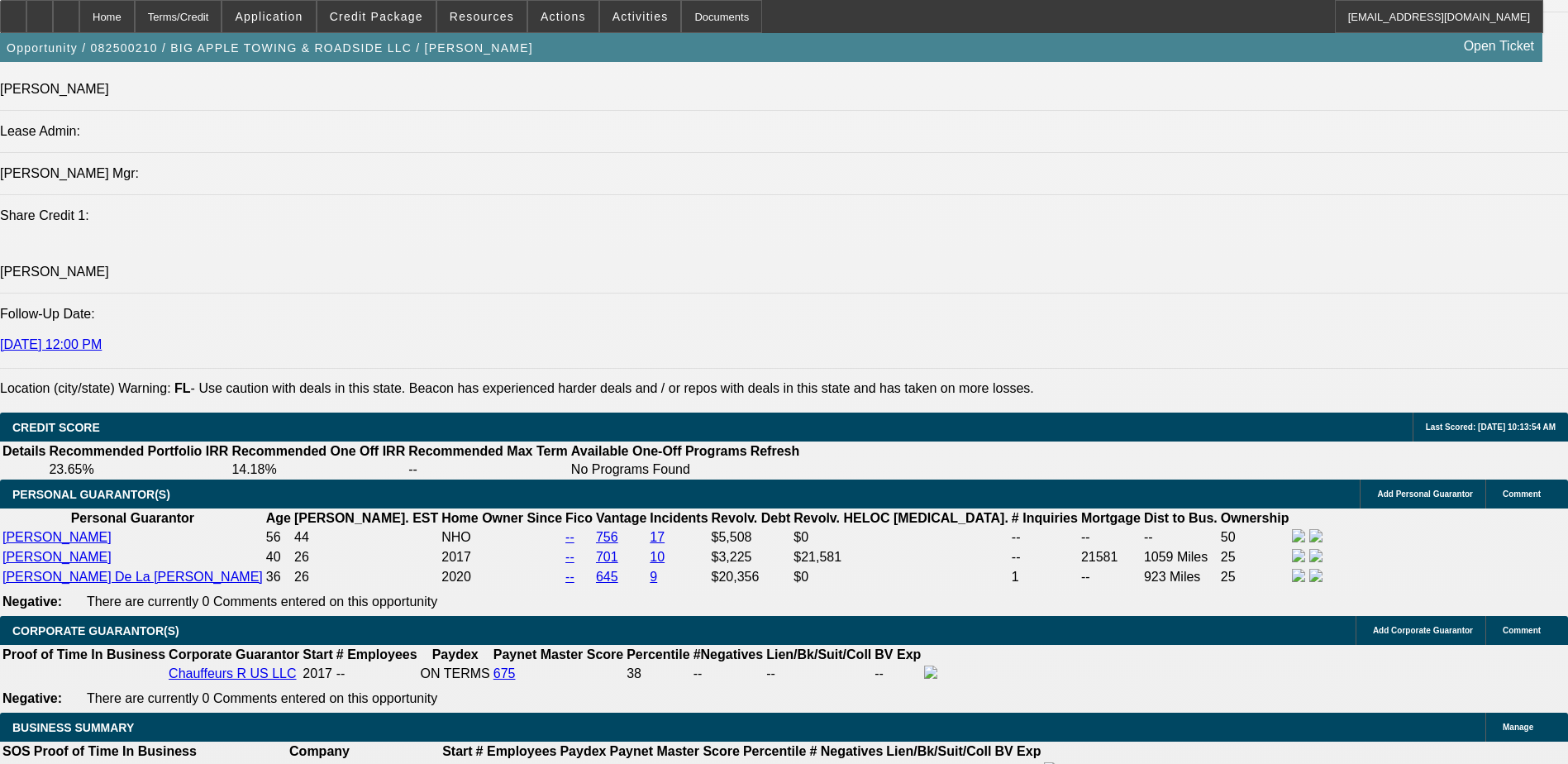
scroll to position [2068, 0]
